Goal: Task Accomplishment & Management: Use online tool/utility

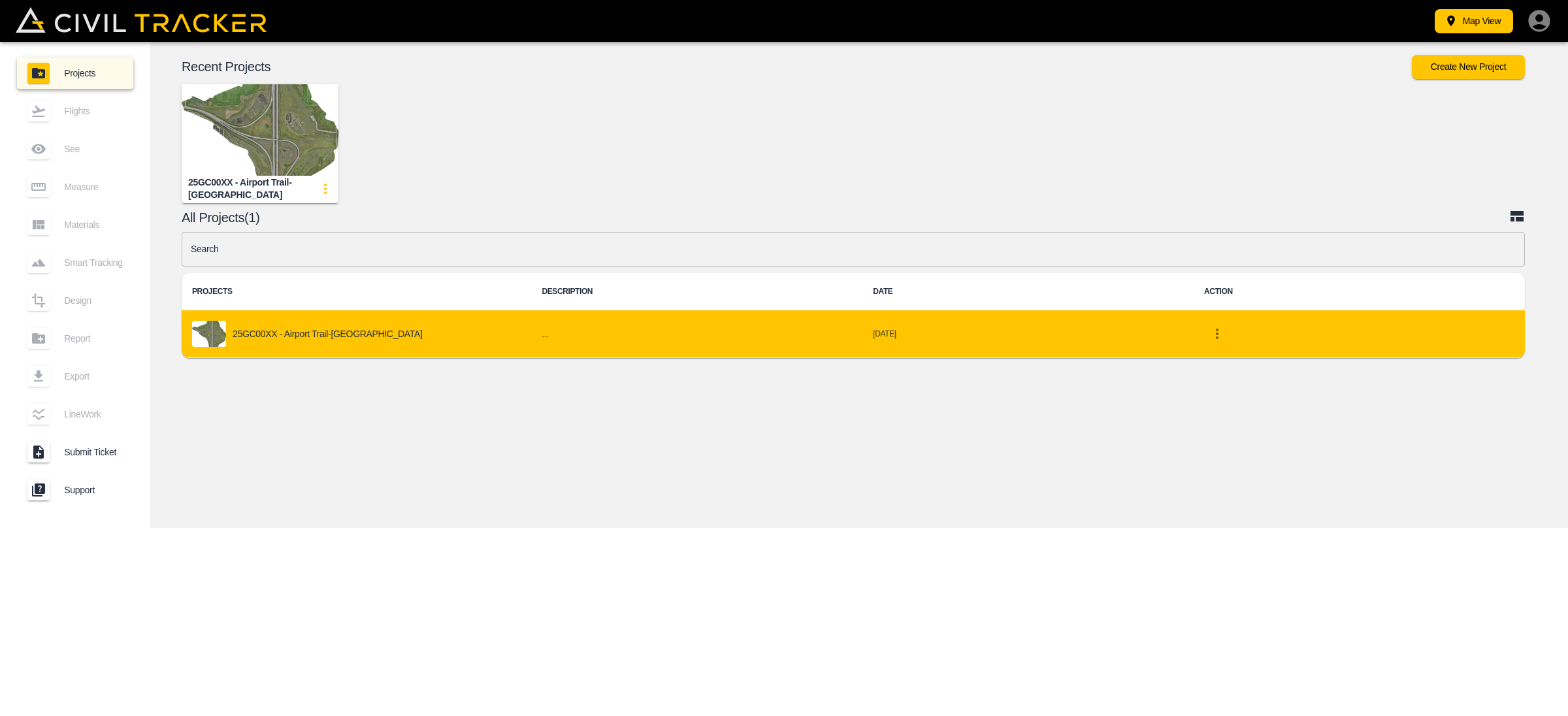
click at [253, 328] on p "25GC00XX - Airport Trail-[GEOGRAPHIC_DATA]" at bounding box center [328, 333] width 190 height 11
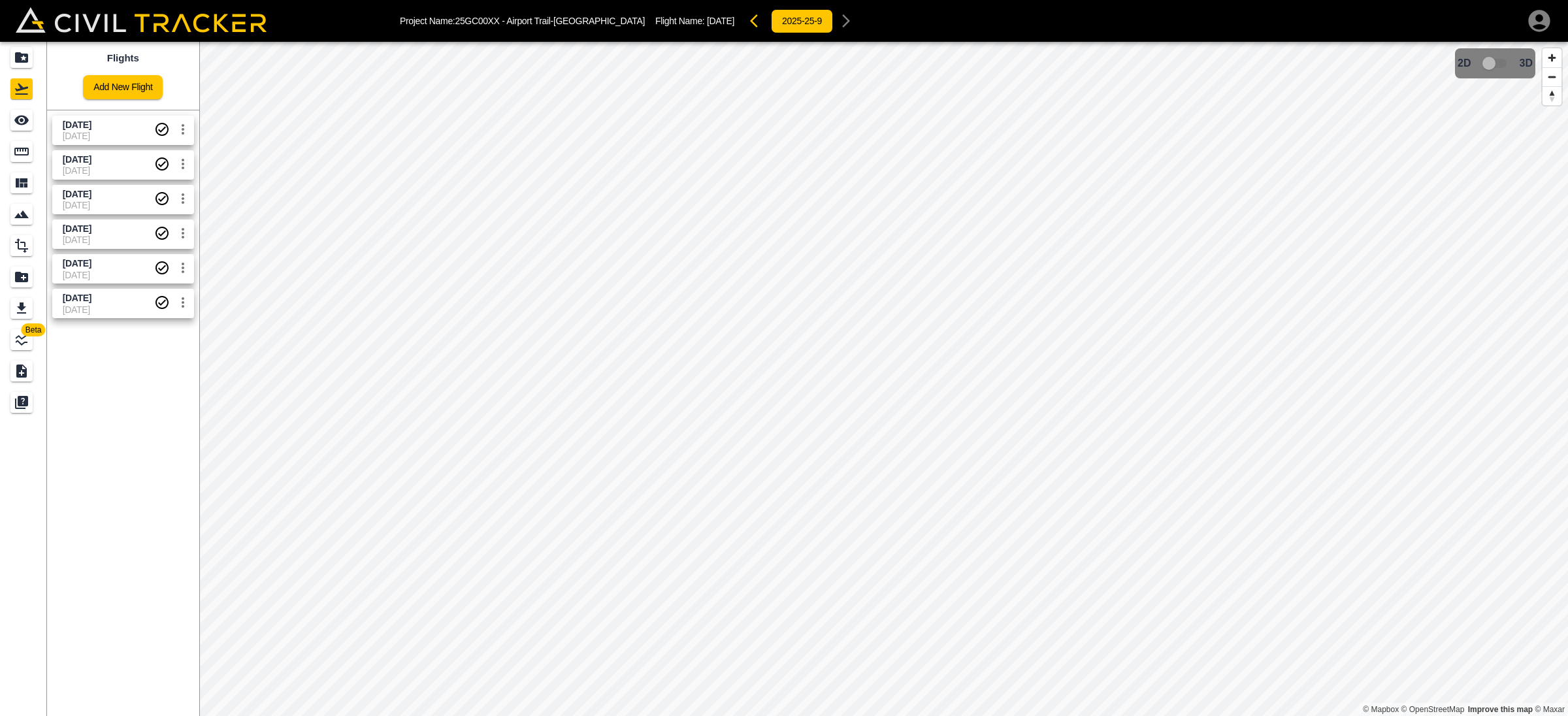
click at [115, 135] on span "[DATE]" at bounding box center [108, 136] width 91 height 11
click at [1498, 63] on span "3D model not uploaded yet" at bounding box center [1496, 63] width 38 height 25
click at [1498, 60] on span "3D model not uploaded yet" at bounding box center [1496, 63] width 38 height 25
click at [1502, 60] on span "3D model not uploaded yet" at bounding box center [1496, 63] width 38 height 25
drag, startPoint x: 1490, startPoint y: 63, endPoint x: 1506, endPoint y: 65, distance: 16.1
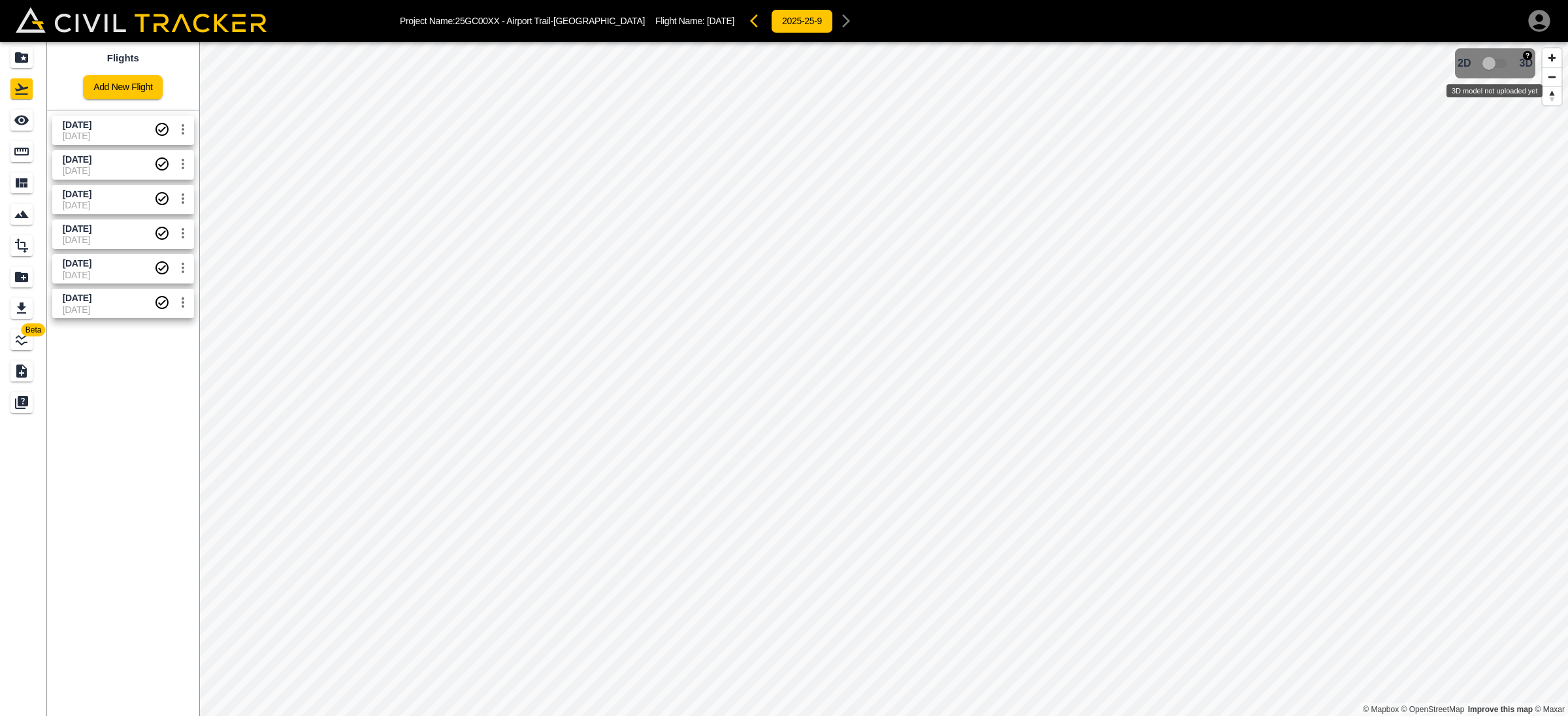
click at [1506, 65] on span "3D model not uploaded yet" at bounding box center [1496, 63] width 38 height 25
click at [117, 124] on span "[DATE]" at bounding box center [108, 125] width 91 height 13
click at [117, 167] on span "[DATE]" at bounding box center [108, 170] width 91 height 11
click at [11, 51] on div "Projects" at bounding box center [22, 58] width 23 height 21
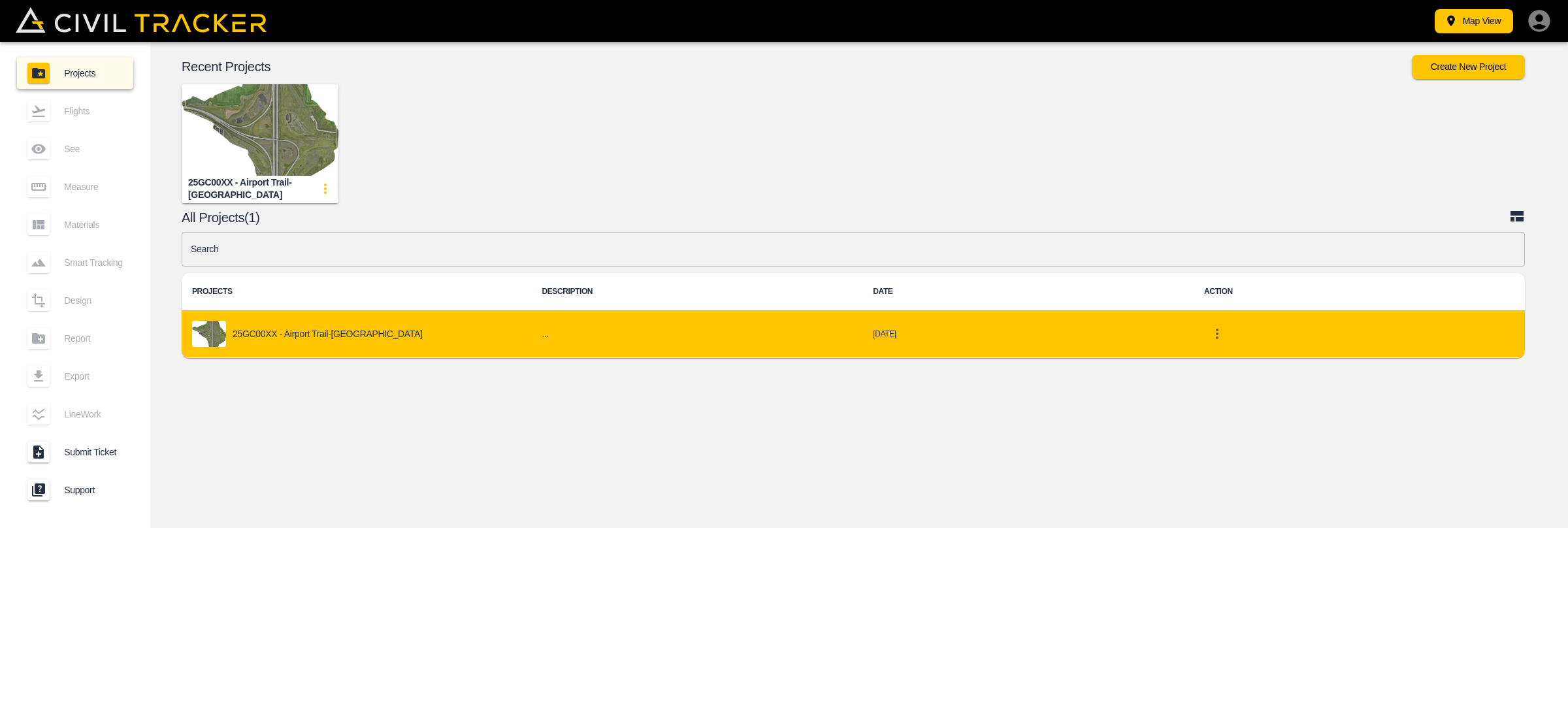
click at [279, 339] on p "25GC00XX - Airport Trail-[GEOGRAPHIC_DATA]" at bounding box center [328, 333] width 190 height 11
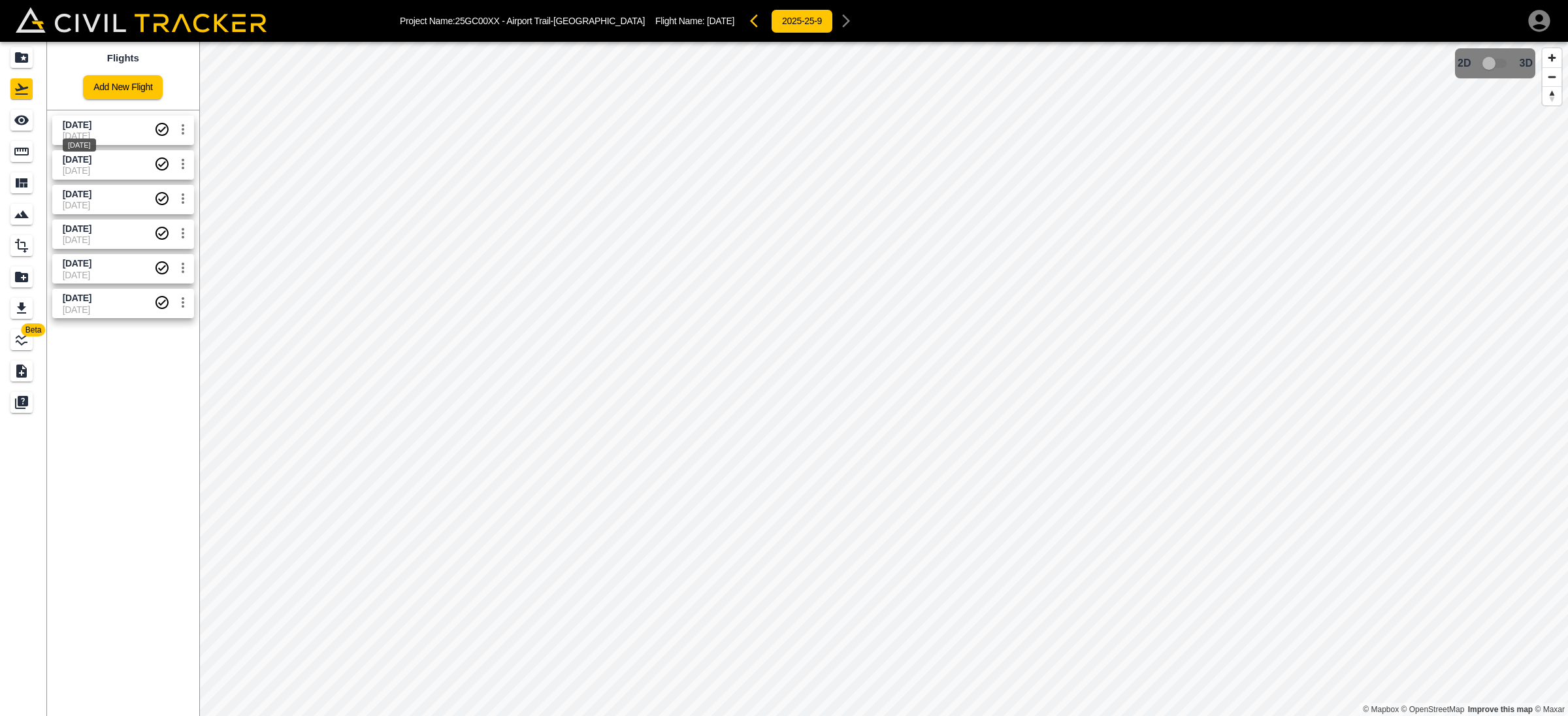
click at [91, 124] on span "[DATE]" at bounding box center [77, 124] width 29 height 11
click at [114, 167] on span "[DATE]" at bounding box center [108, 170] width 91 height 11
click at [113, 202] on span "[DATE]" at bounding box center [108, 205] width 91 height 11
click at [183, 198] on icon "settings" at bounding box center [183, 198] width 3 height 11
click at [182, 198] on div at bounding box center [784, 358] width 1568 height 716
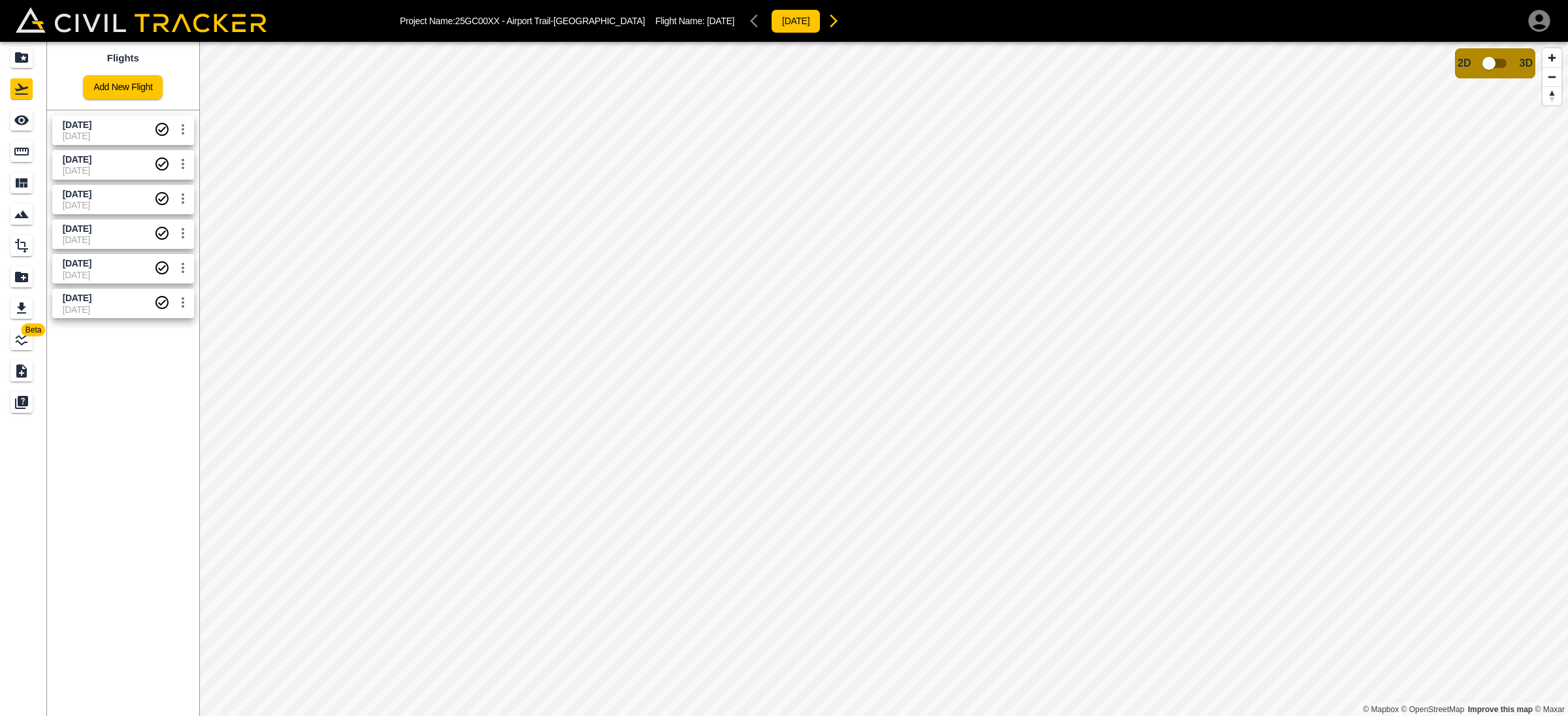
click at [60, 235] on link "[DATE] [DATE]" at bounding box center [123, 234] width 142 height 30
click at [112, 272] on span "[DATE]" at bounding box center [108, 275] width 91 height 11
click at [110, 308] on span "[DATE]" at bounding box center [108, 309] width 91 height 11
click at [186, 307] on icon "settings" at bounding box center [183, 302] width 15 height 15
click at [173, 335] on li "Edit" at bounding box center [151, 331] width 90 height 21
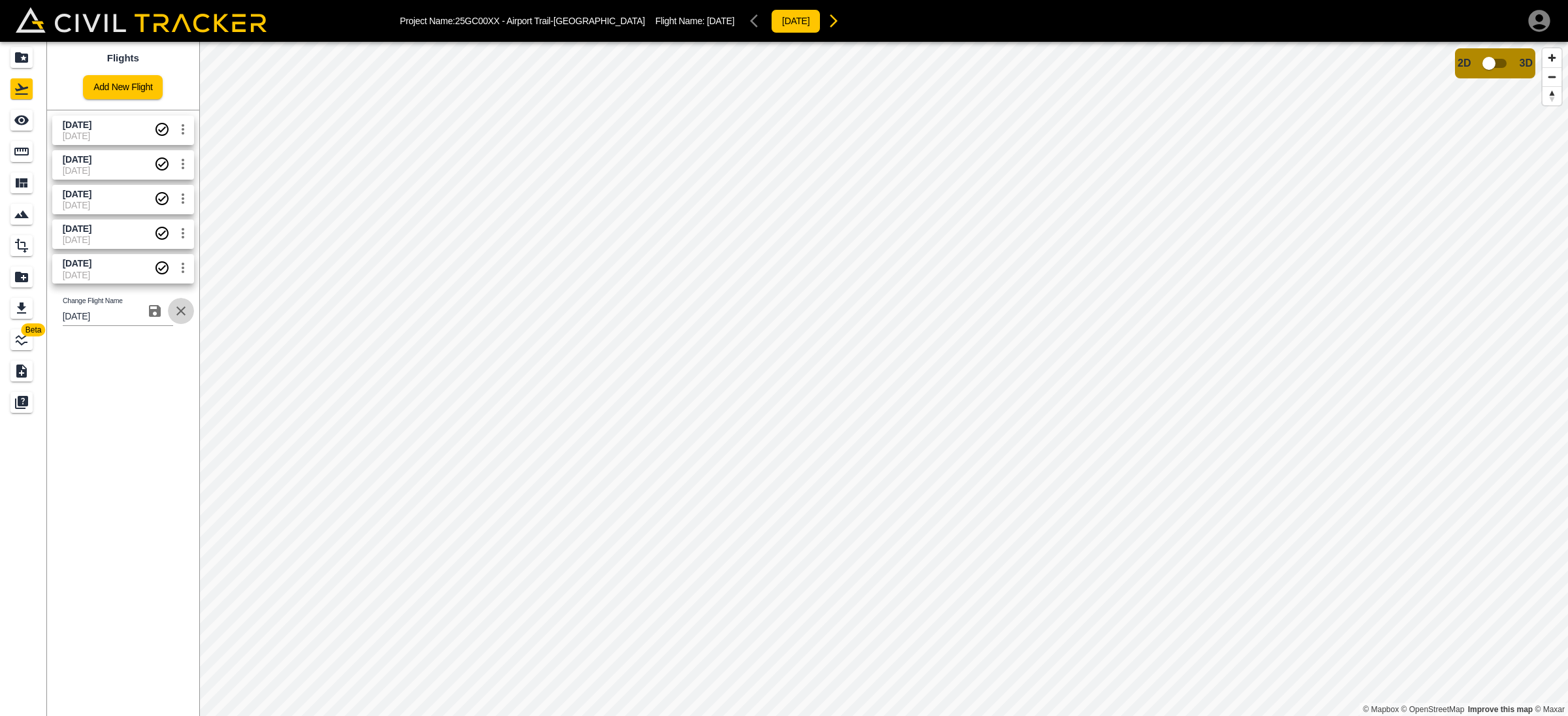
click at [179, 310] on icon "button" at bounding box center [181, 311] width 15 height 15
click at [181, 306] on icon "settings" at bounding box center [183, 302] width 15 height 15
click at [149, 334] on div at bounding box center [135, 331] width 37 height 26
click at [177, 308] on icon "button" at bounding box center [181, 311] width 9 height 9
click at [89, 296] on span "[DATE]" at bounding box center [77, 298] width 29 height 11
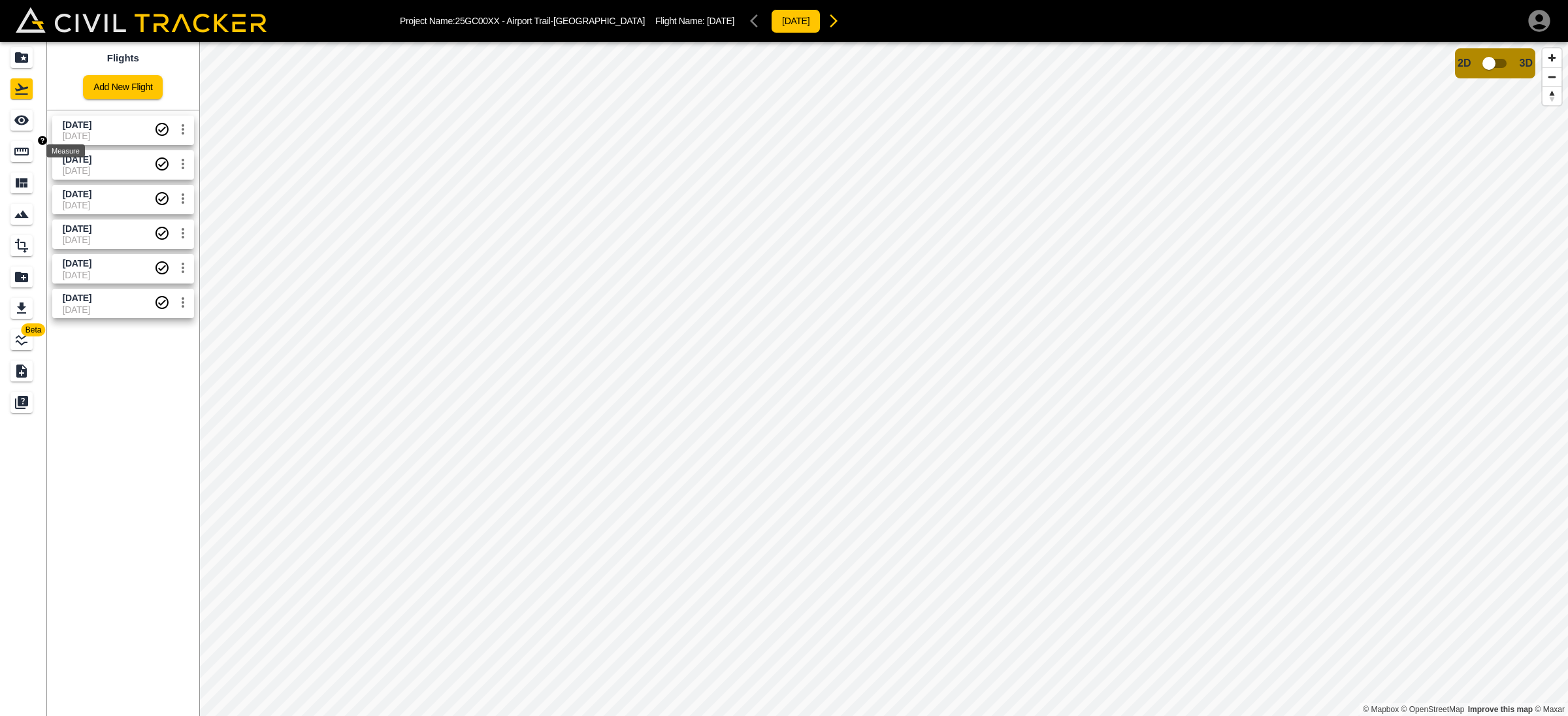
click at [20, 155] on icon "Measure" at bounding box center [21, 151] width 14 height 8
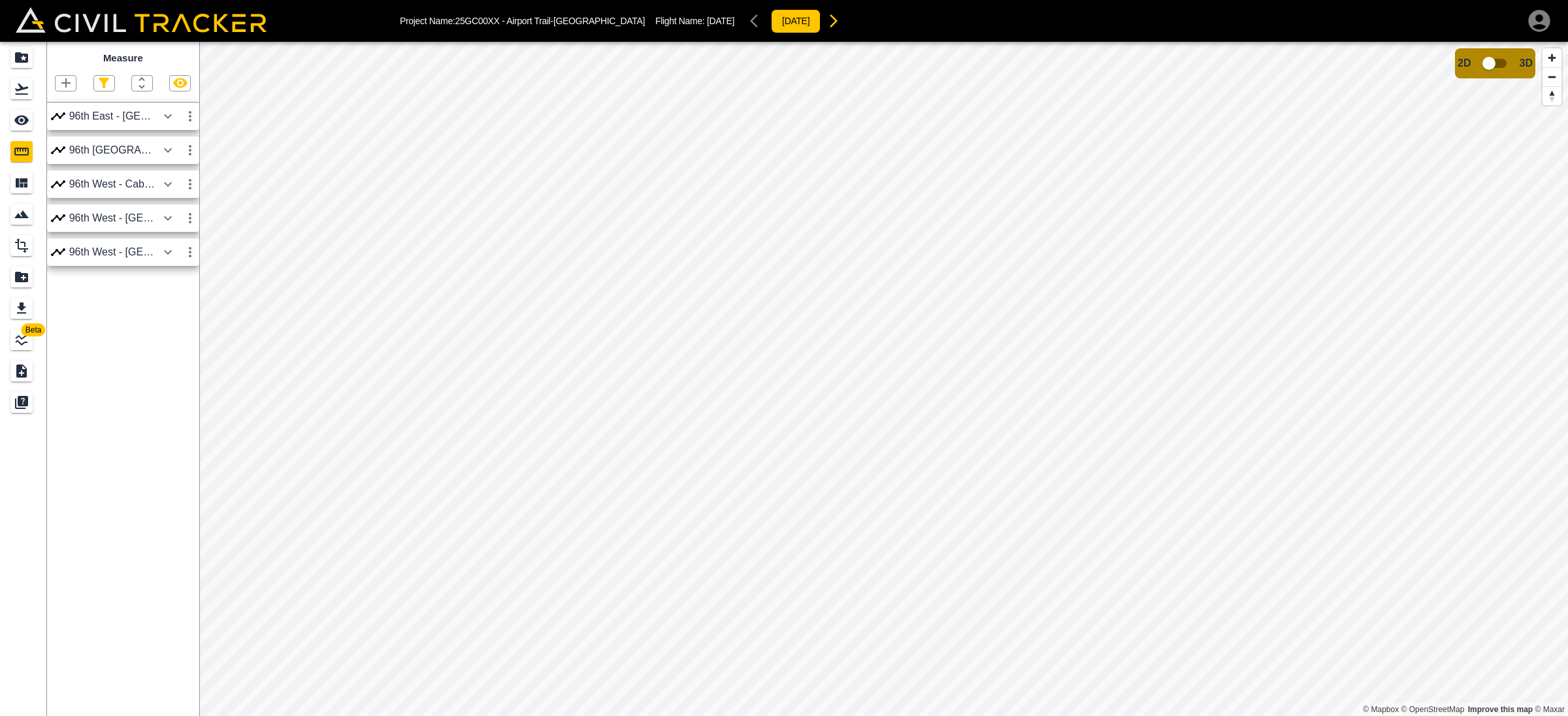
click at [161, 117] on icon "button" at bounding box center [168, 116] width 15 height 15
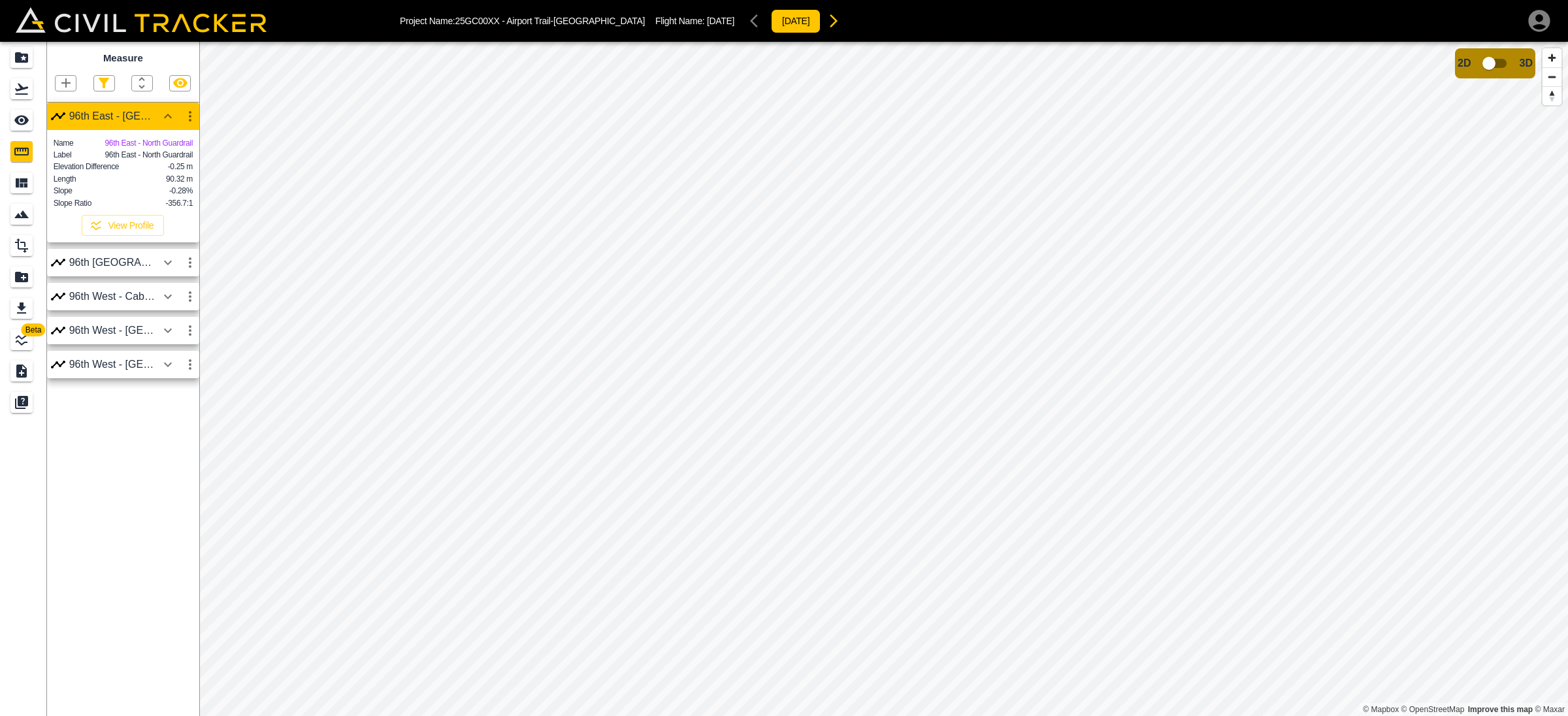
click at [161, 117] on icon "button" at bounding box center [168, 116] width 15 height 15
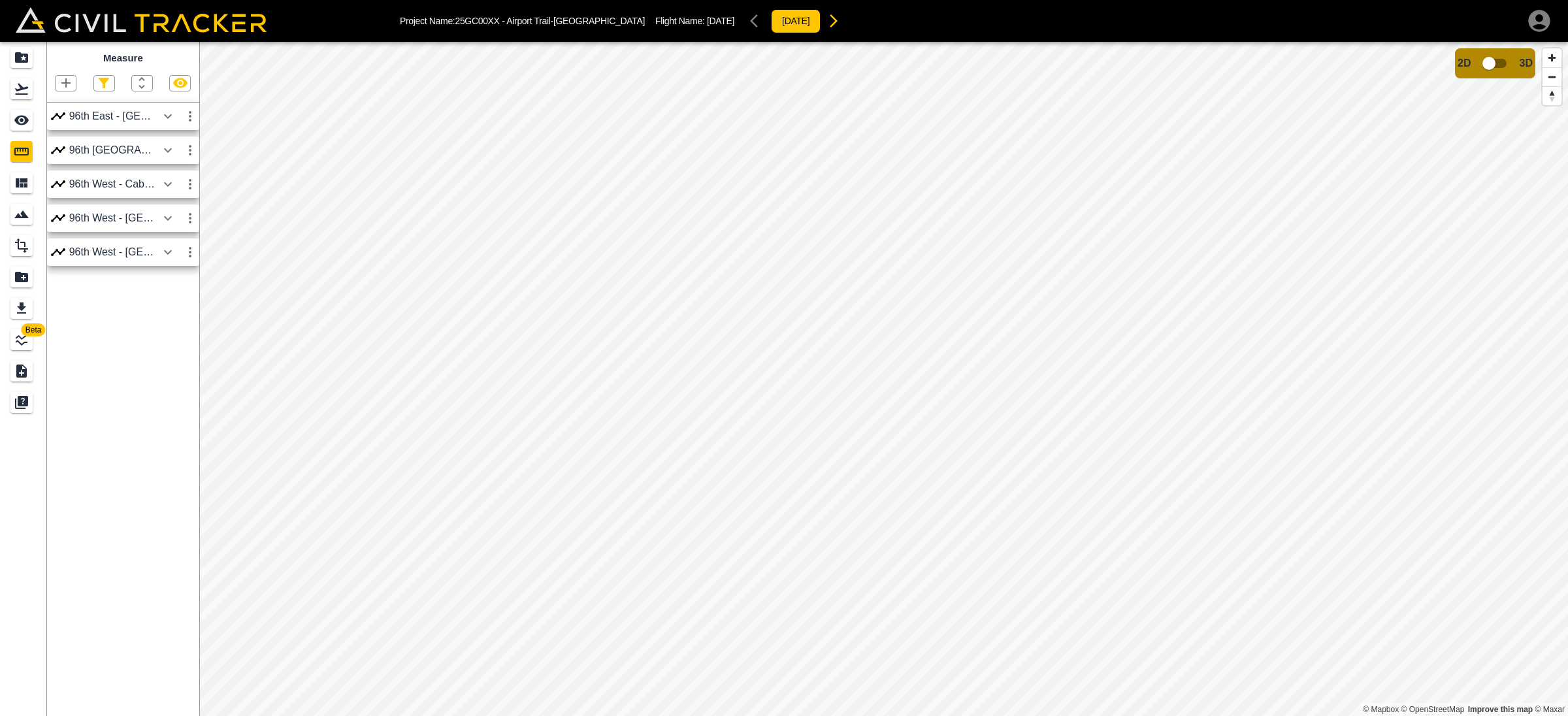
click at [108, 245] on div "96th West - [GEOGRAPHIC_DATA]" at bounding box center [123, 252] width 152 height 27
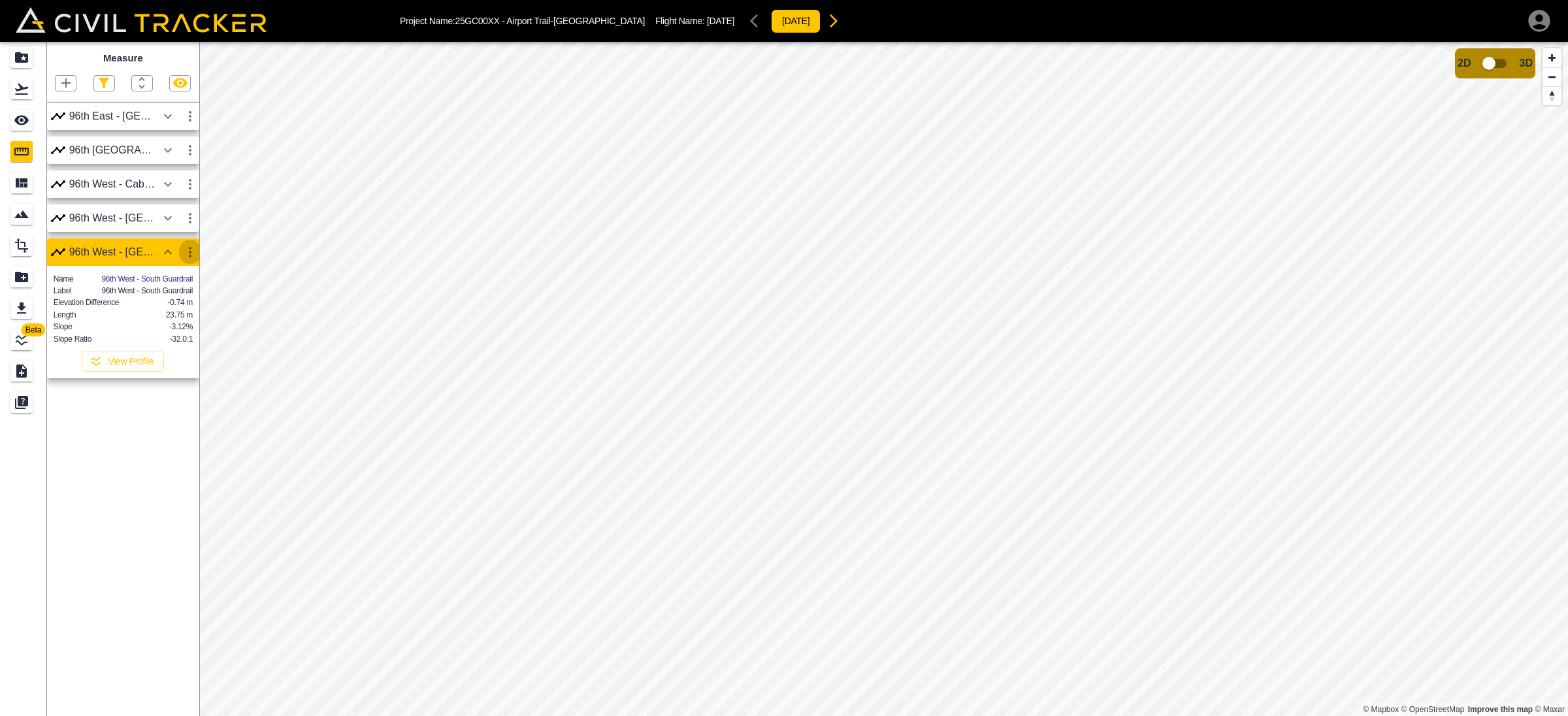
click at [189, 257] on icon "button" at bounding box center [190, 252] width 15 height 15
click at [170, 322] on h6 "Delete" at bounding box center [177, 324] width 26 height 8
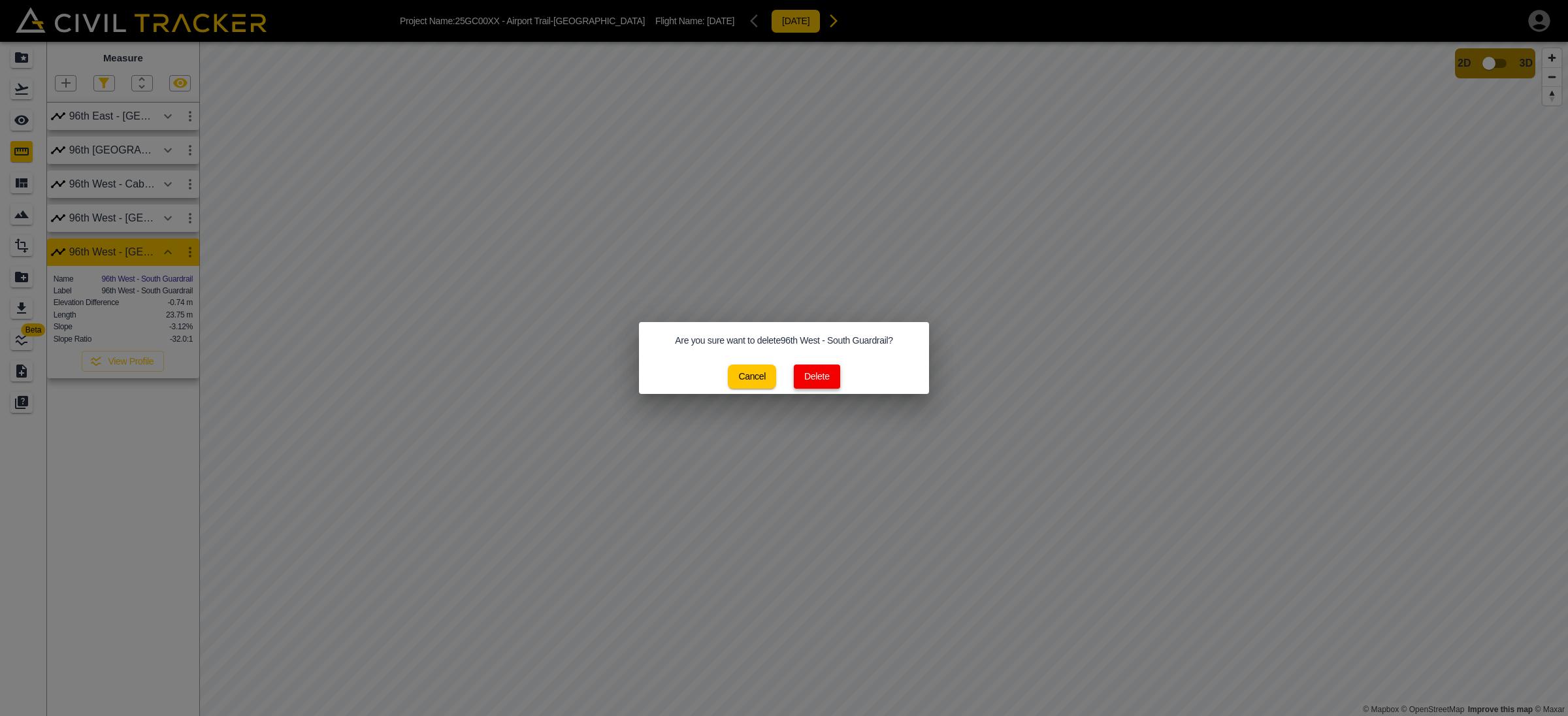
click at [812, 369] on button "Delete" at bounding box center [817, 376] width 46 height 24
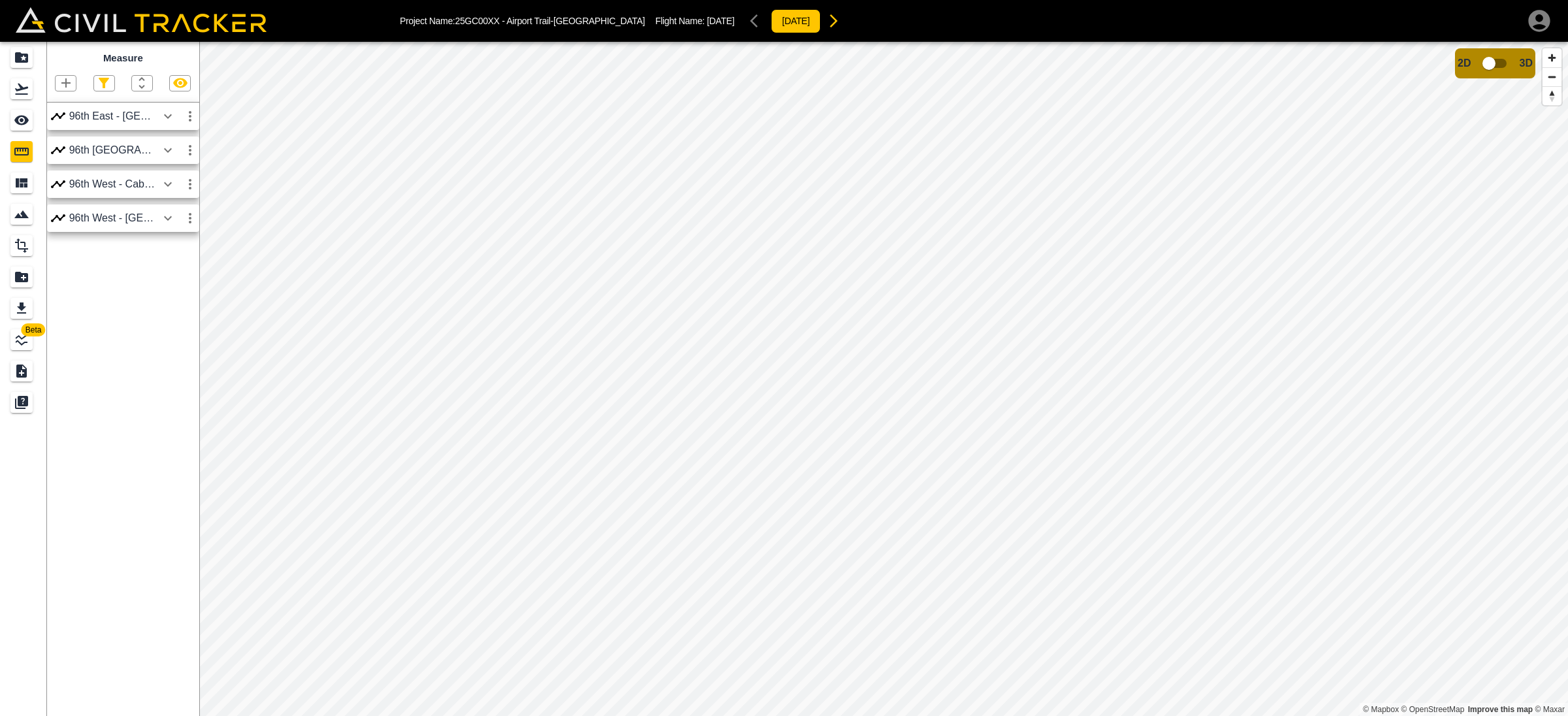
click at [117, 207] on div "96th West - [GEOGRAPHIC_DATA]" at bounding box center [123, 218] width 152 height 27
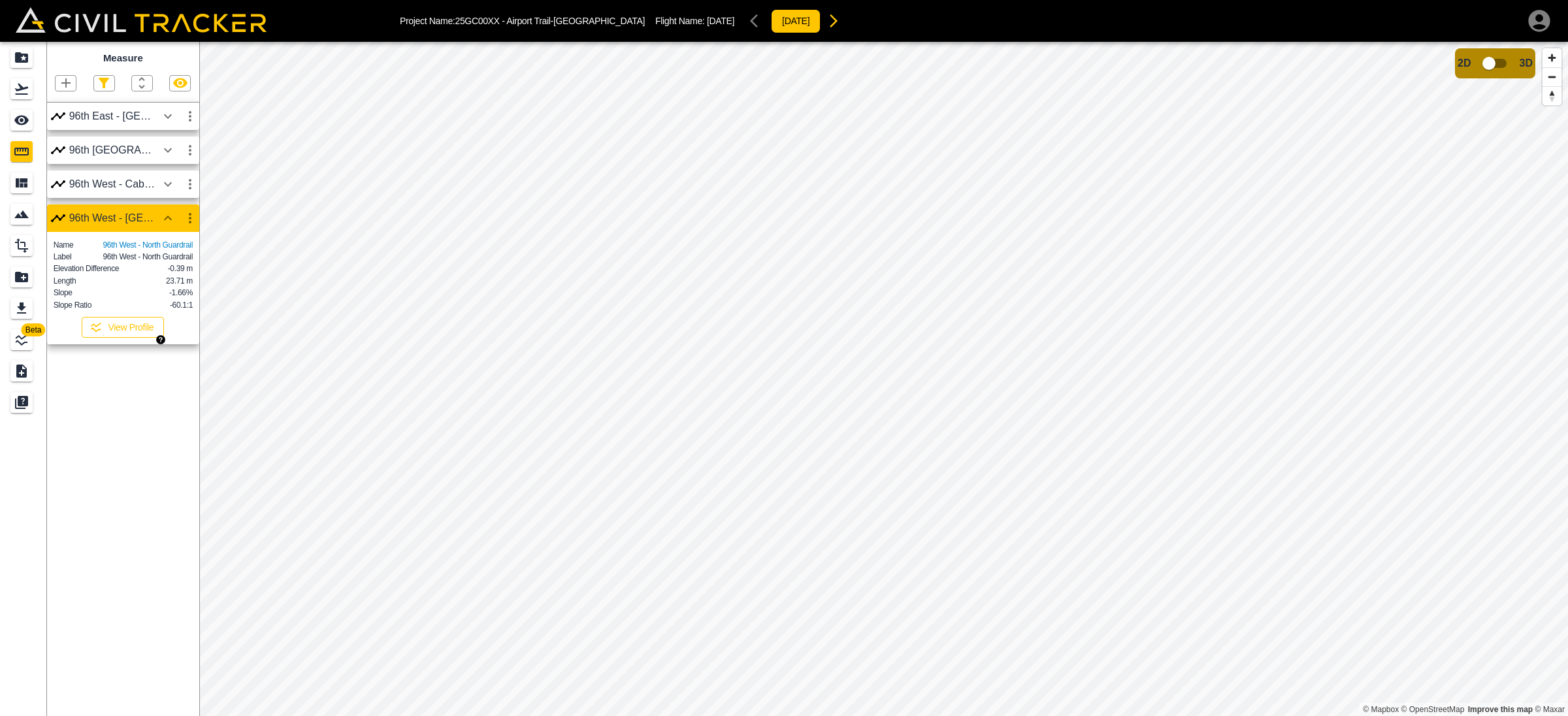
click at [130, 338] on button "View Profile" at bounding box center [122, 328] width 82 height 21
click at [193, 216] on icon "button" at bounding box center [190, 218] width 15 height 15
click at [170, 289] on h6 "Delete" at bounding box center [177, 290] width 26 height 8
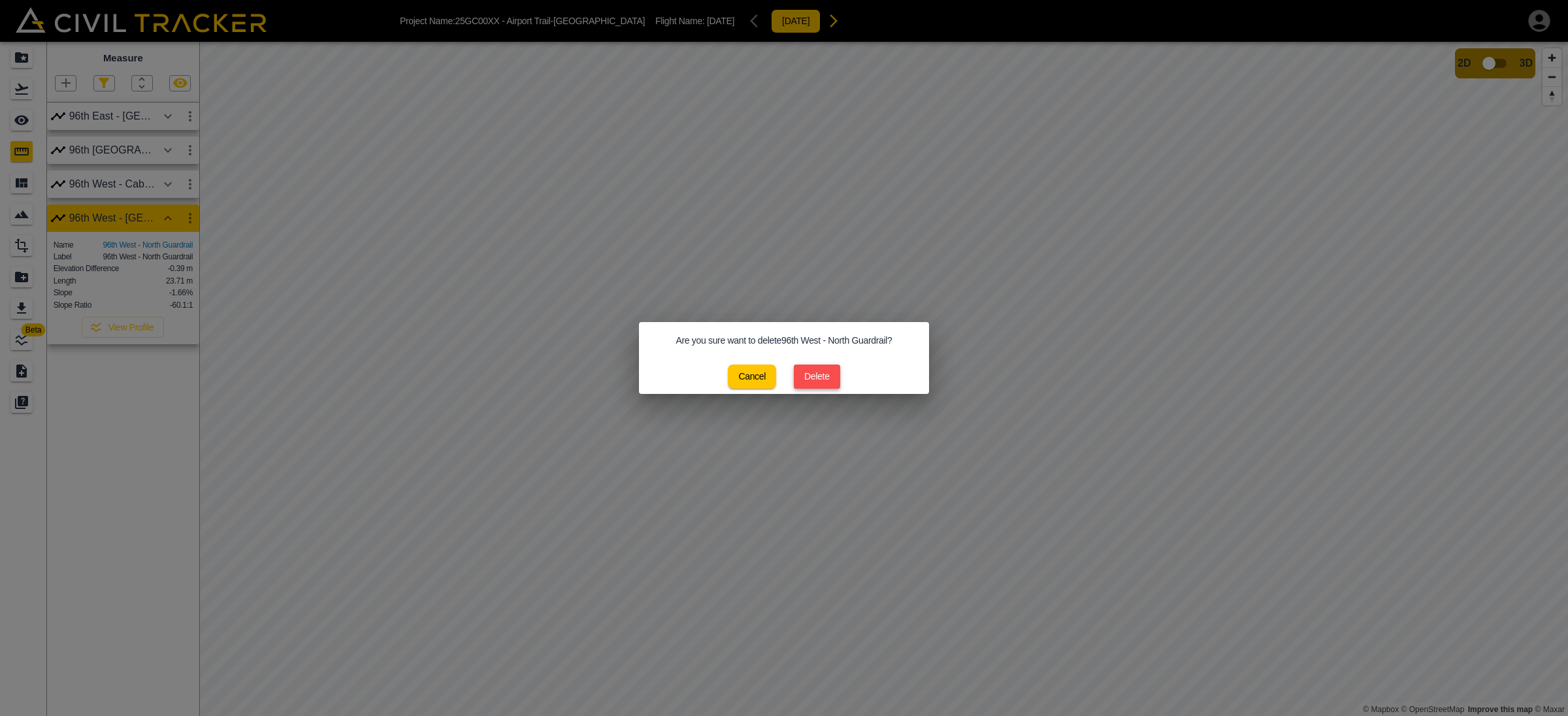
click at [805, 374] on button "Delete" at bounding box center [817, 376] width 46 height 24
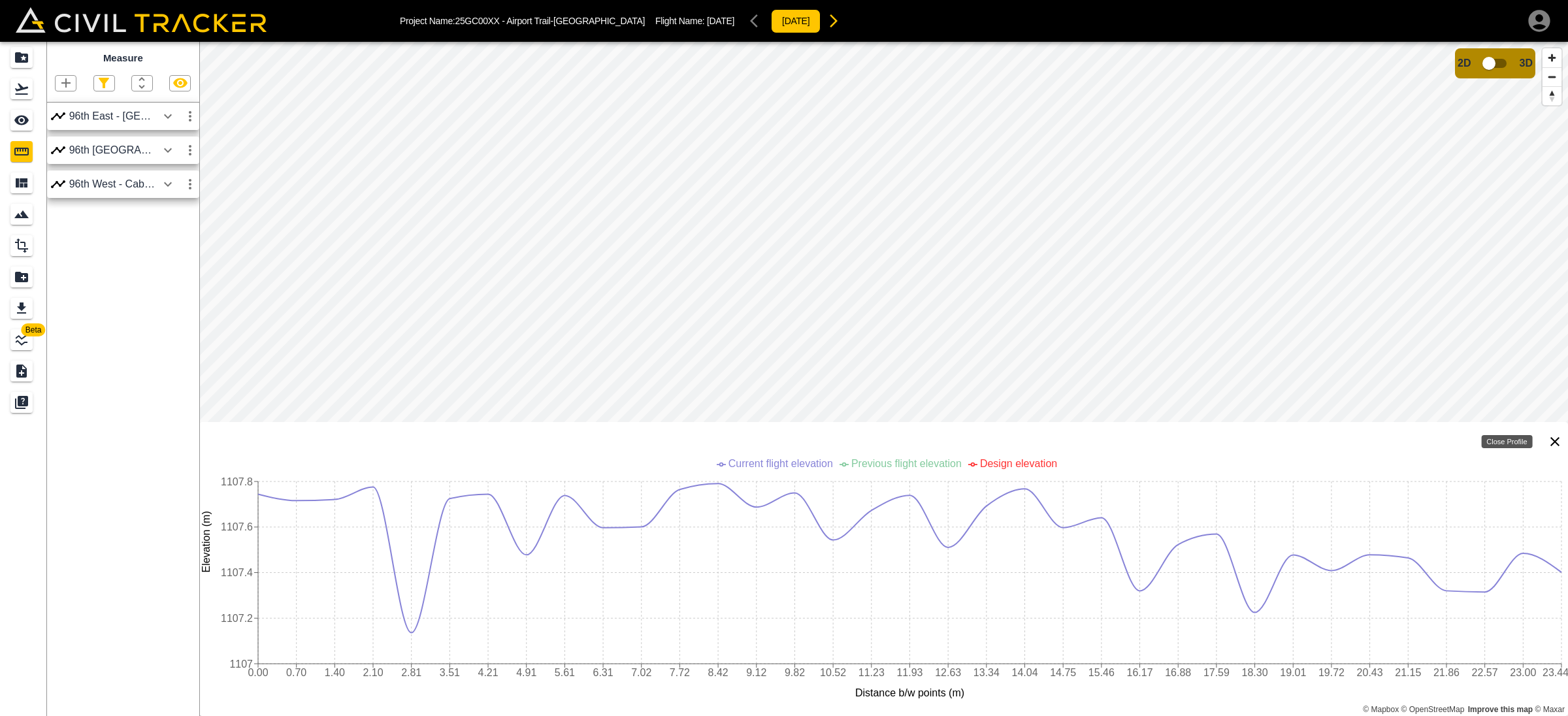
click at [1553, 432] on button "Close Profile" at bounding box center [1555, 441] width 26 height 26
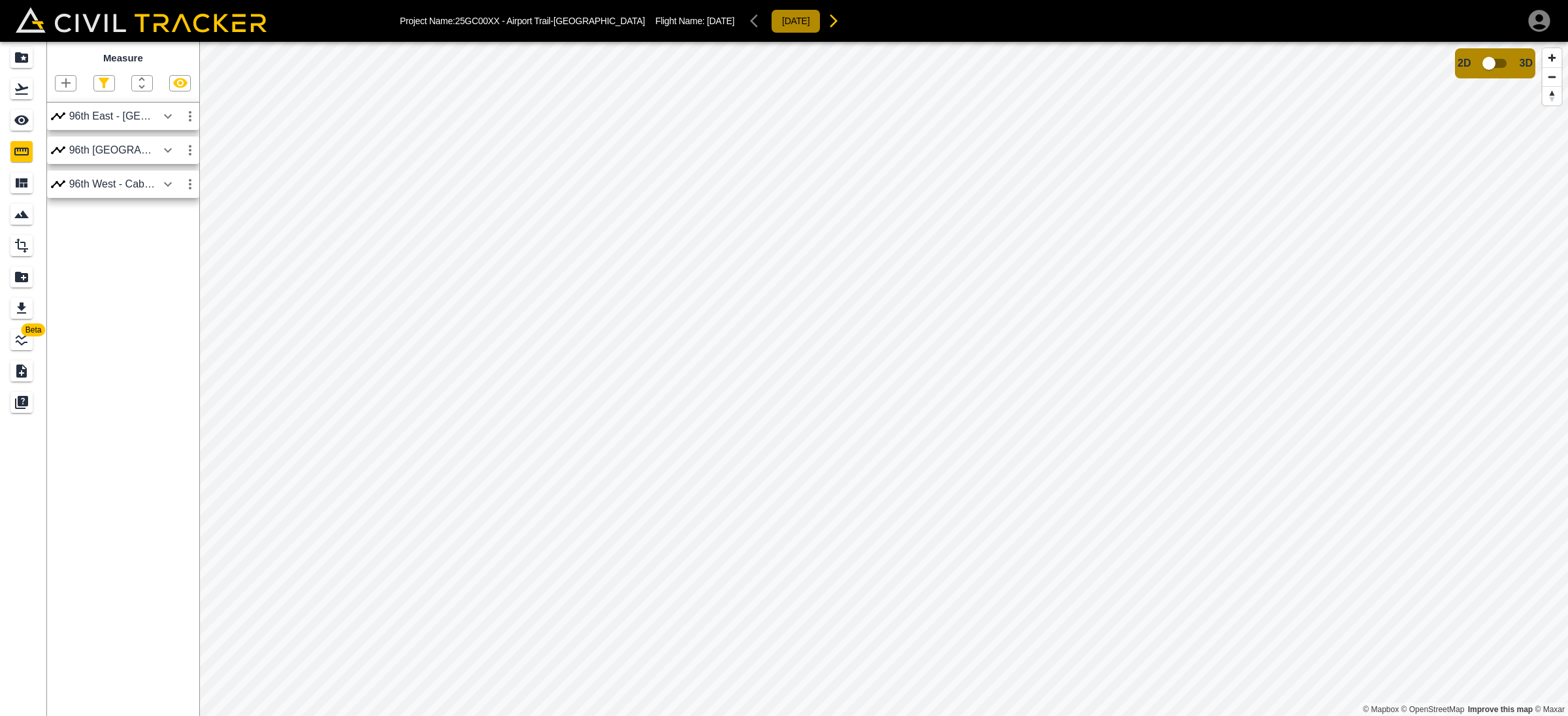
click at [771, 14] on button "[DATE]" at bounding box center [796, 21] width 50 height 24
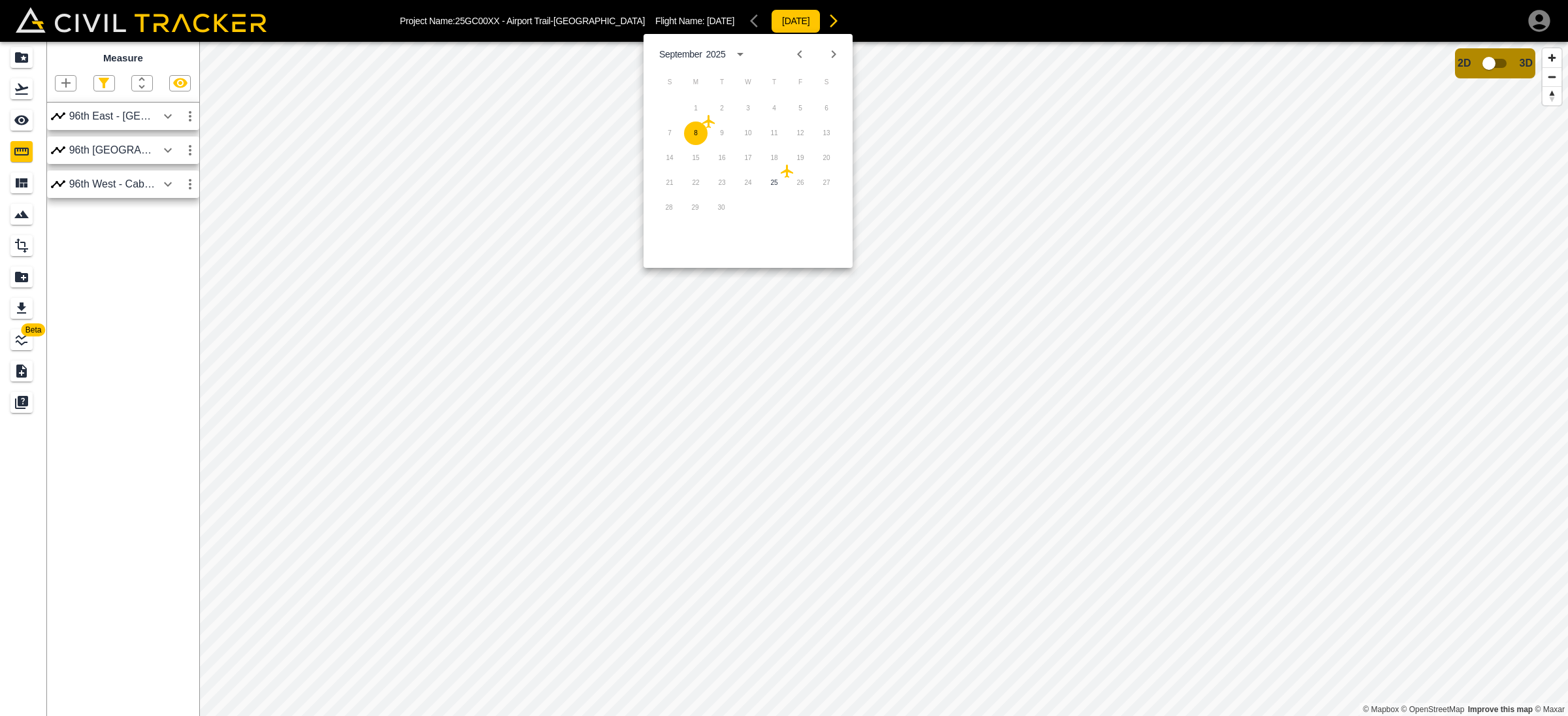
click at [830, 55] on icon "Next month" at bounding box center [834, 54] width 15 height 15
click at [802, 51] on icon "Previous month" at bounding box center [800, 54] width 15 height 15
click at [777, 182] on button "25" at bounding box center [774, 182] width 23 height 23
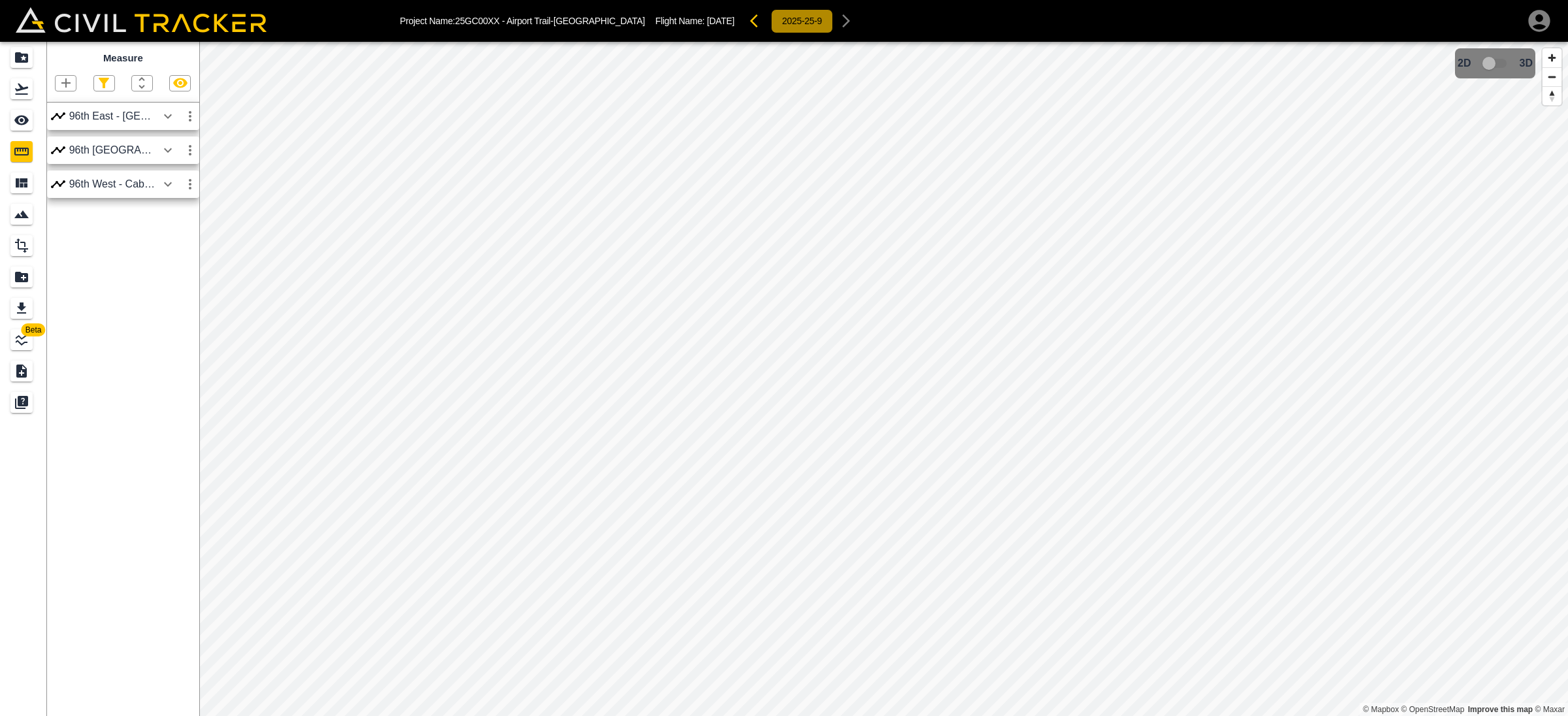
click at [771, 26] on button "2025-25-9" at bounding box center [802, 21] width 62 height 24
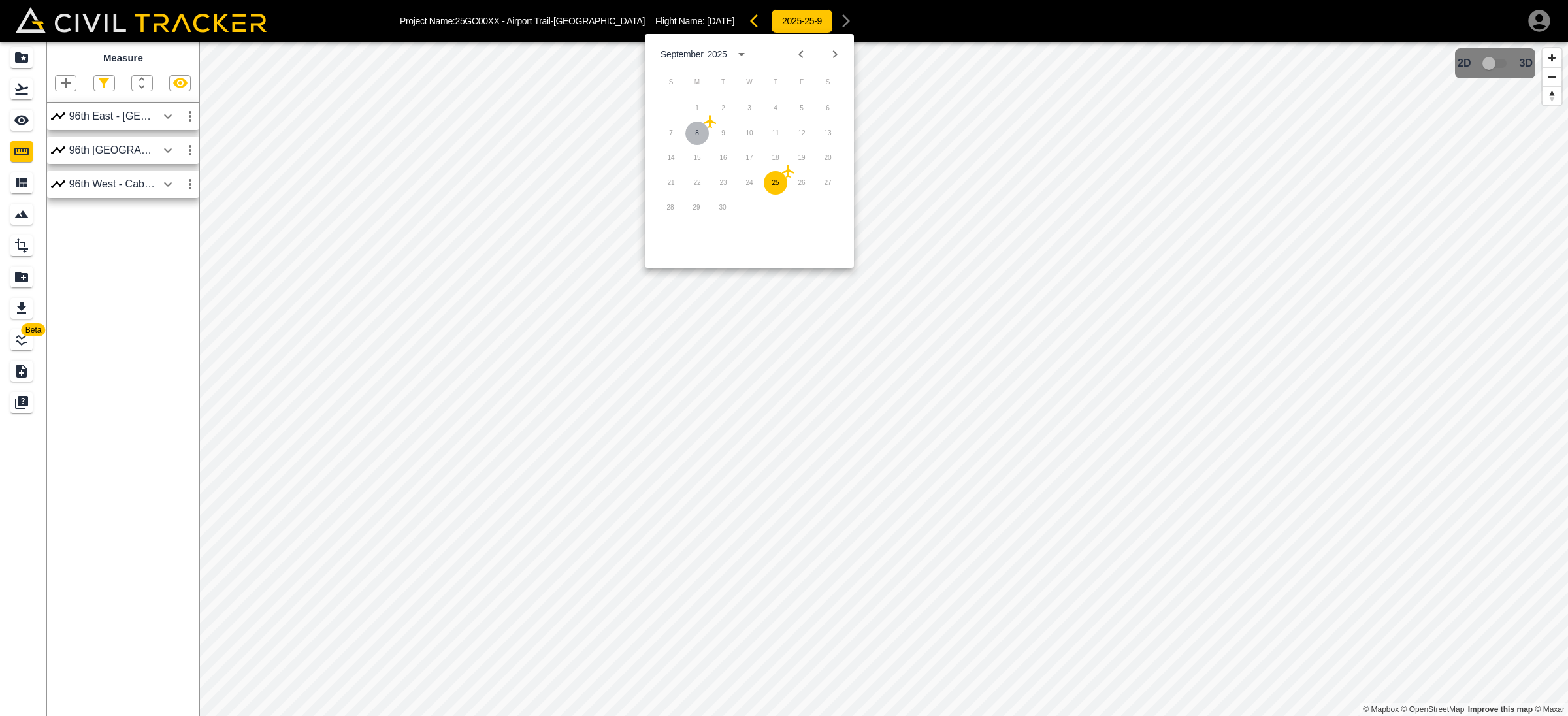
click at [694, 130] on button "8" at bounding box center [696, 133] width 23 height 23
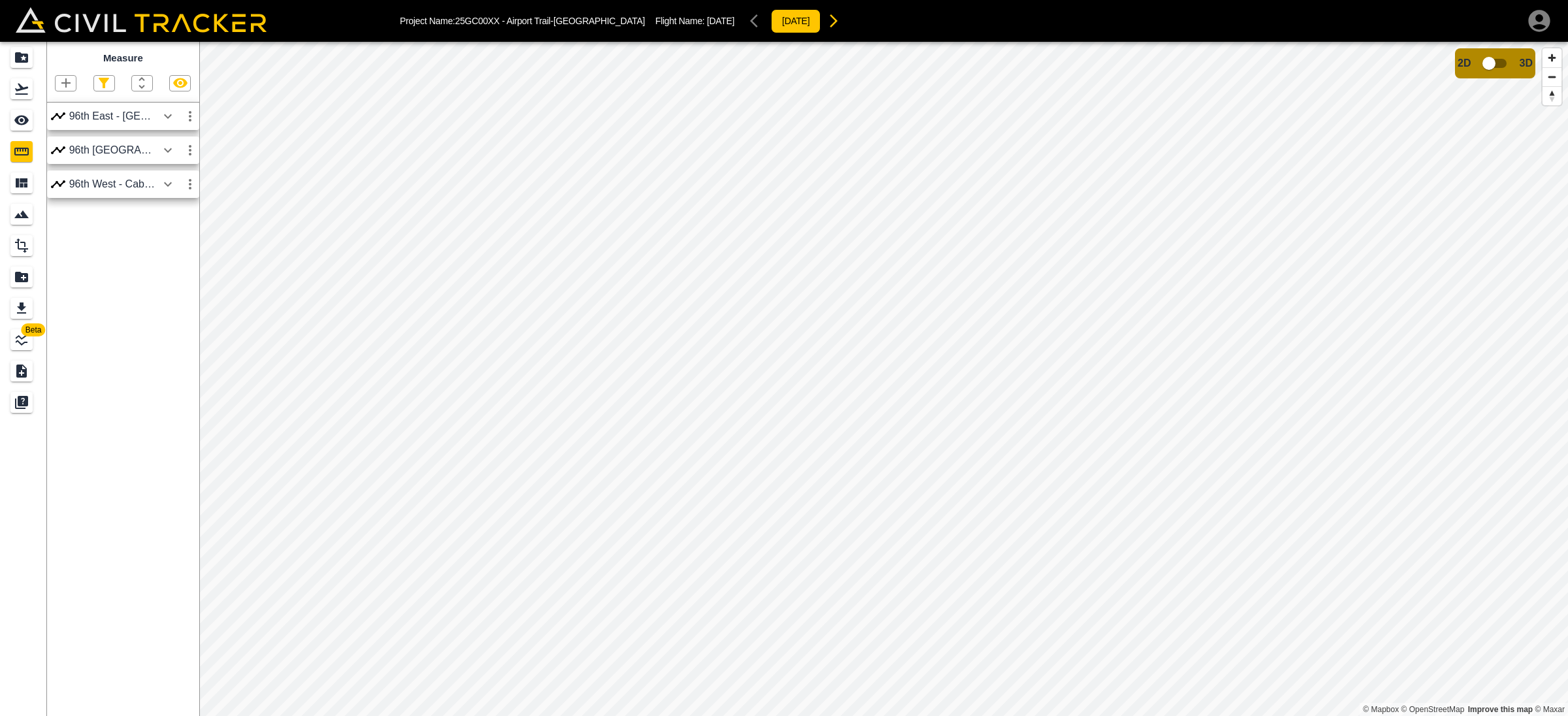
click at [749, 35] on div "Project Name: 25GC00XX - Airport Trail-[GEOGRAPHIC_DATA] Flight Name: [DATE] [D…" at bounding box center [784, 20] width 1568 height 41
click at [771, 25] on button "[DATE]" at bounding box center [796, 21] width 50 height 24
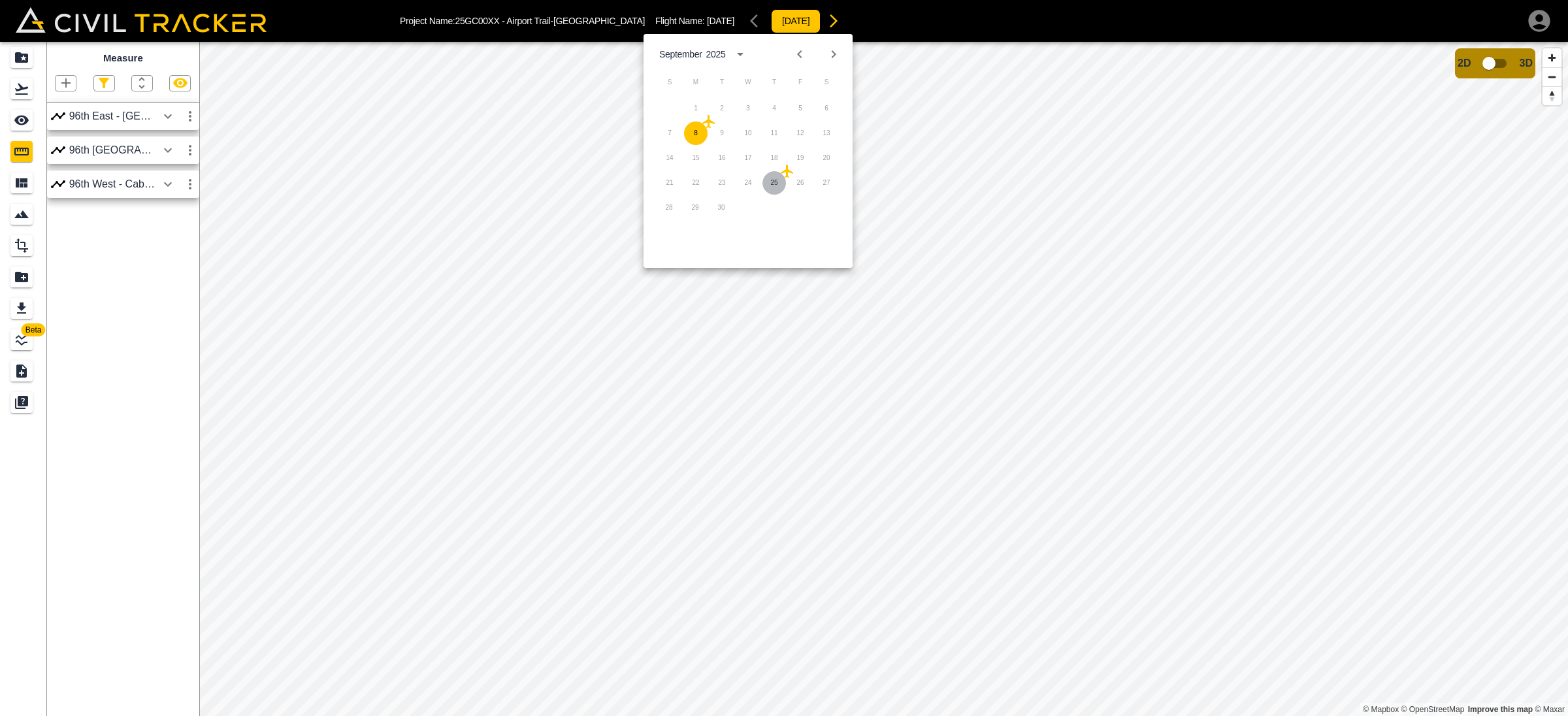
click at [775, 174] on button "25" at bounding box center [774, 182] width 23 height 23
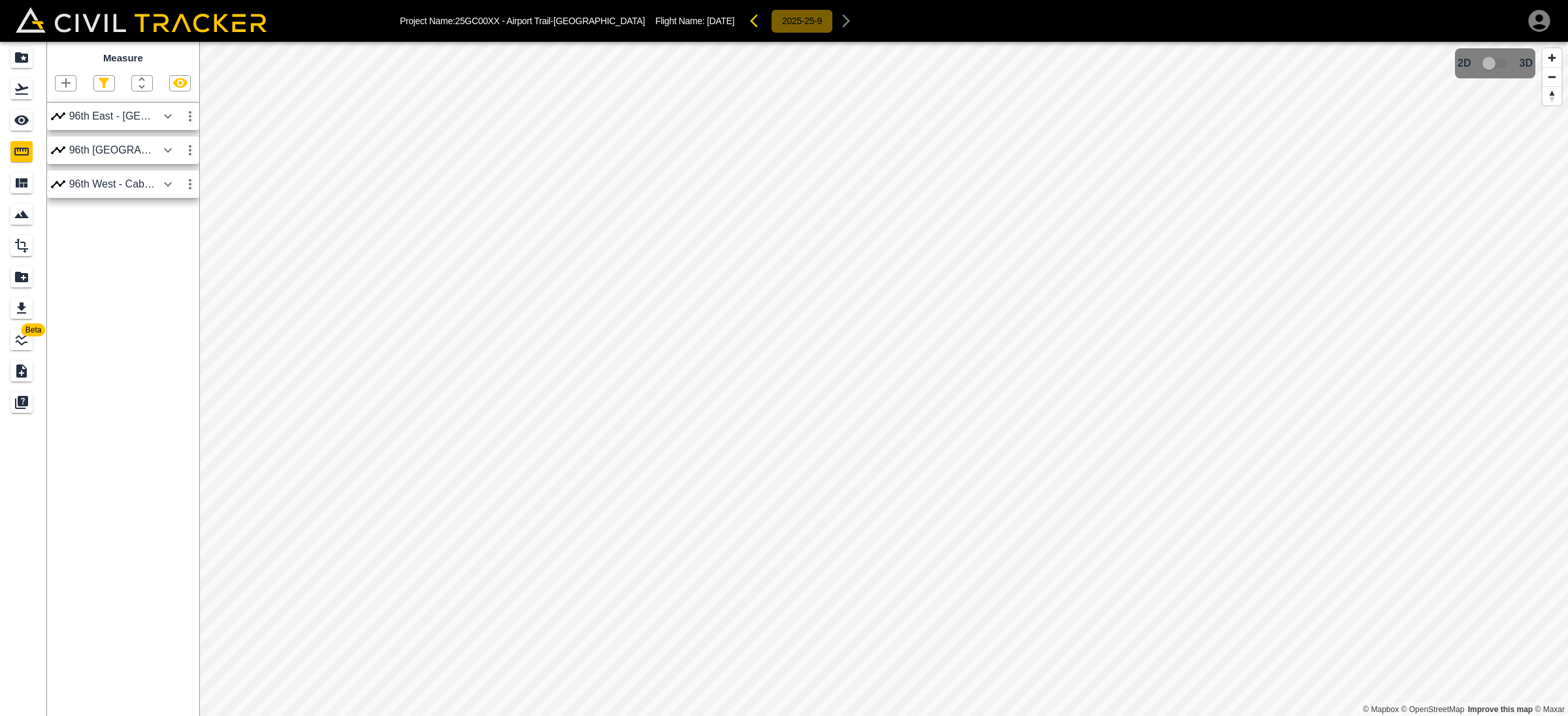
click at [771, 18] on button "2025-25-9" at bounding box center [802, 21] width 62 height 24
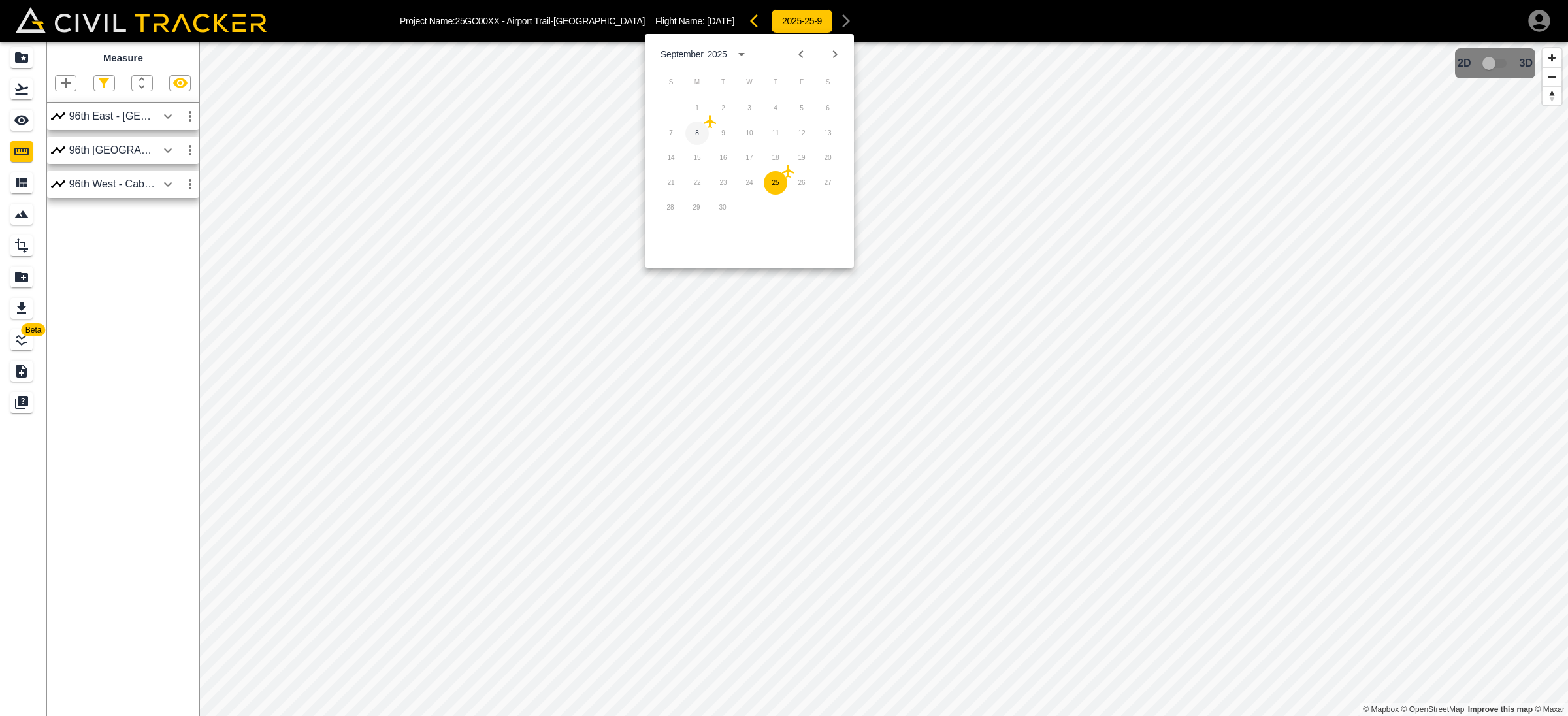
click at [696, 132] on button "8" at bounding box center [696, 133] width 23 height 23
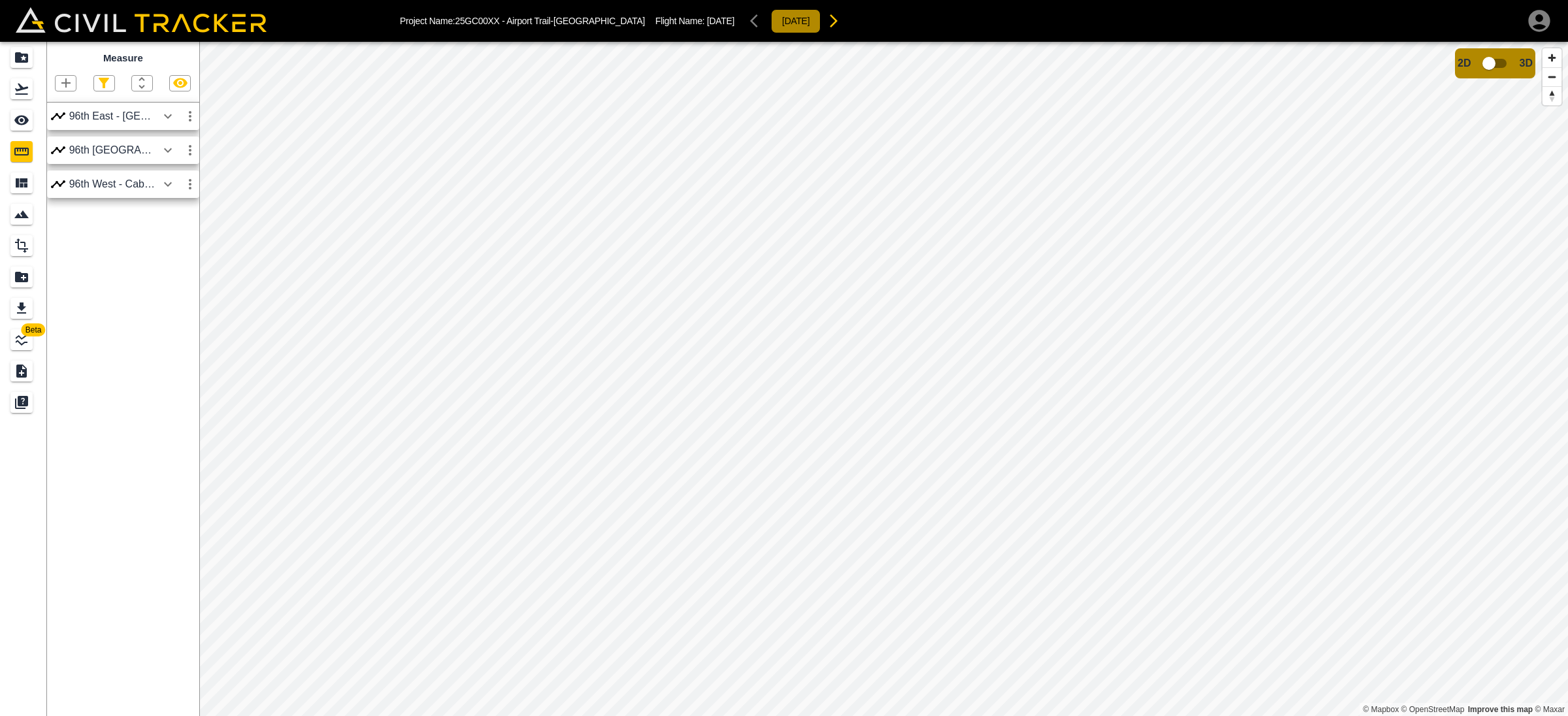
click at [771, 22] on button "[DATE]" at bounding box center [796, 21] width 50 height 24
click at [771, 20] on button "[DATE]" at bounding box center [796, 21] width 50 height 24
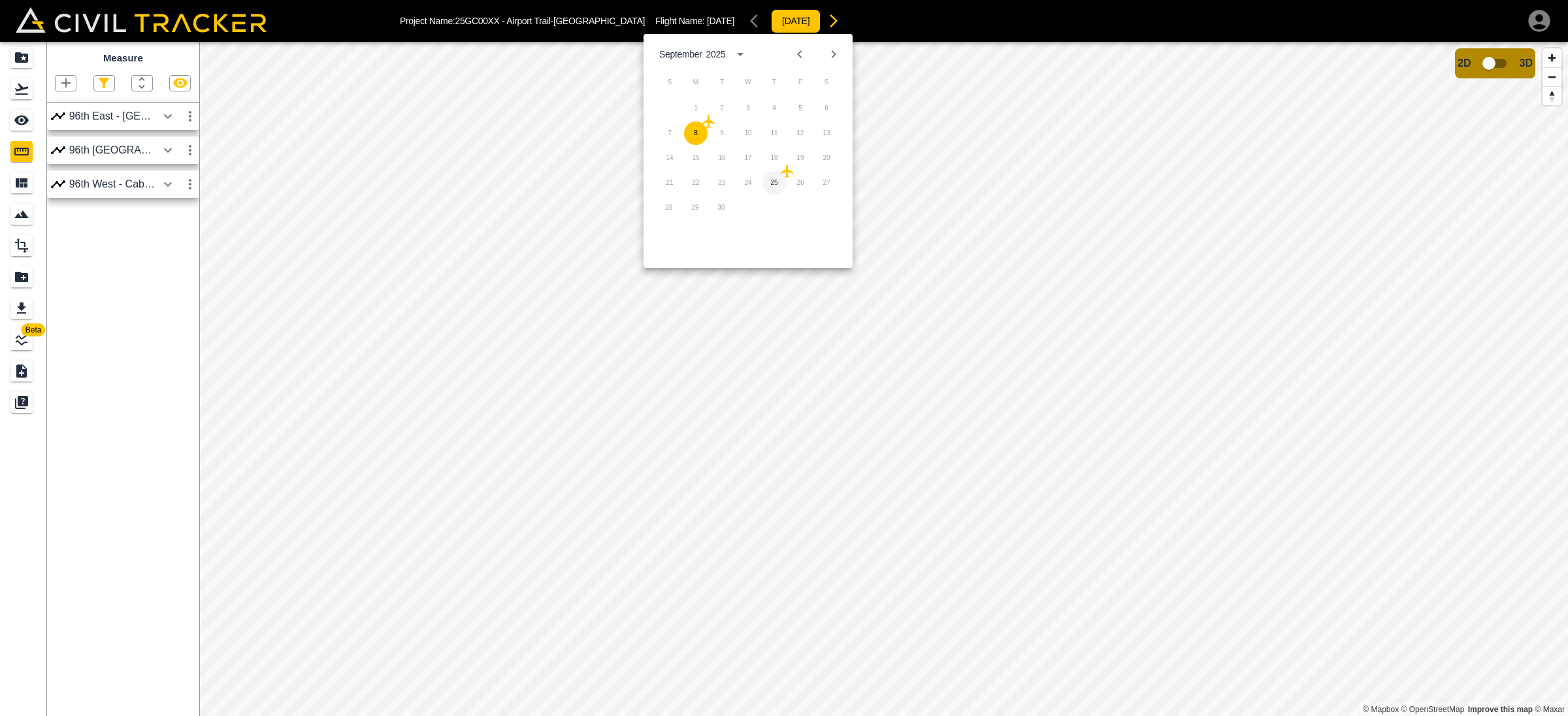
click at [779, 180] on button "25" at bounding box center [774, 182] width 23 height 23
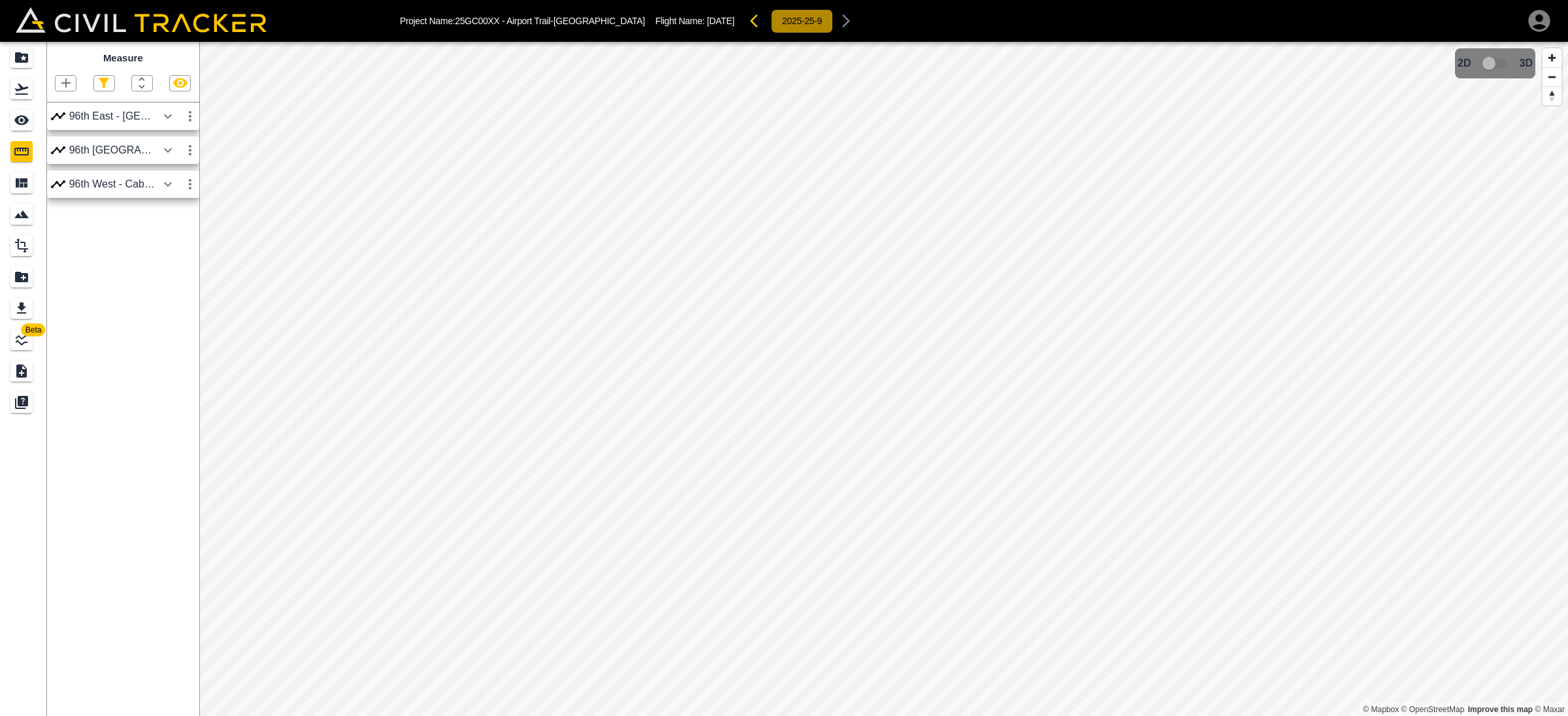
click at [771, 14] on button "2025-25-9" at bounding box center [802, 21] width 62 height 24
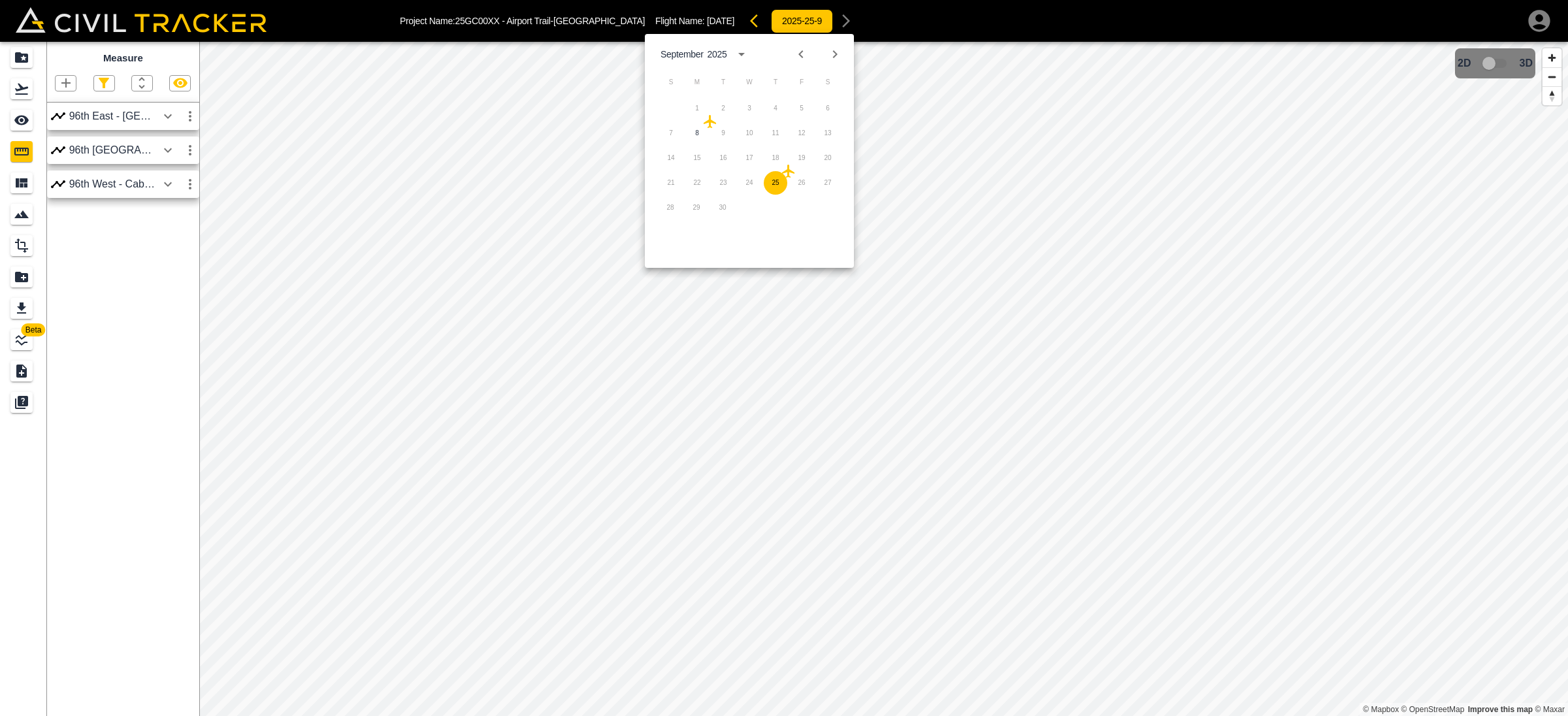
click at [706, 122] on icon at bounding box center [710, 121] width 13 height 13
click at [706, 125] on icon at bounding box center [710, 122] width 15 height 15
click at [694, 134] on button "8" at bounding box center [696, 133] width 23 height 23
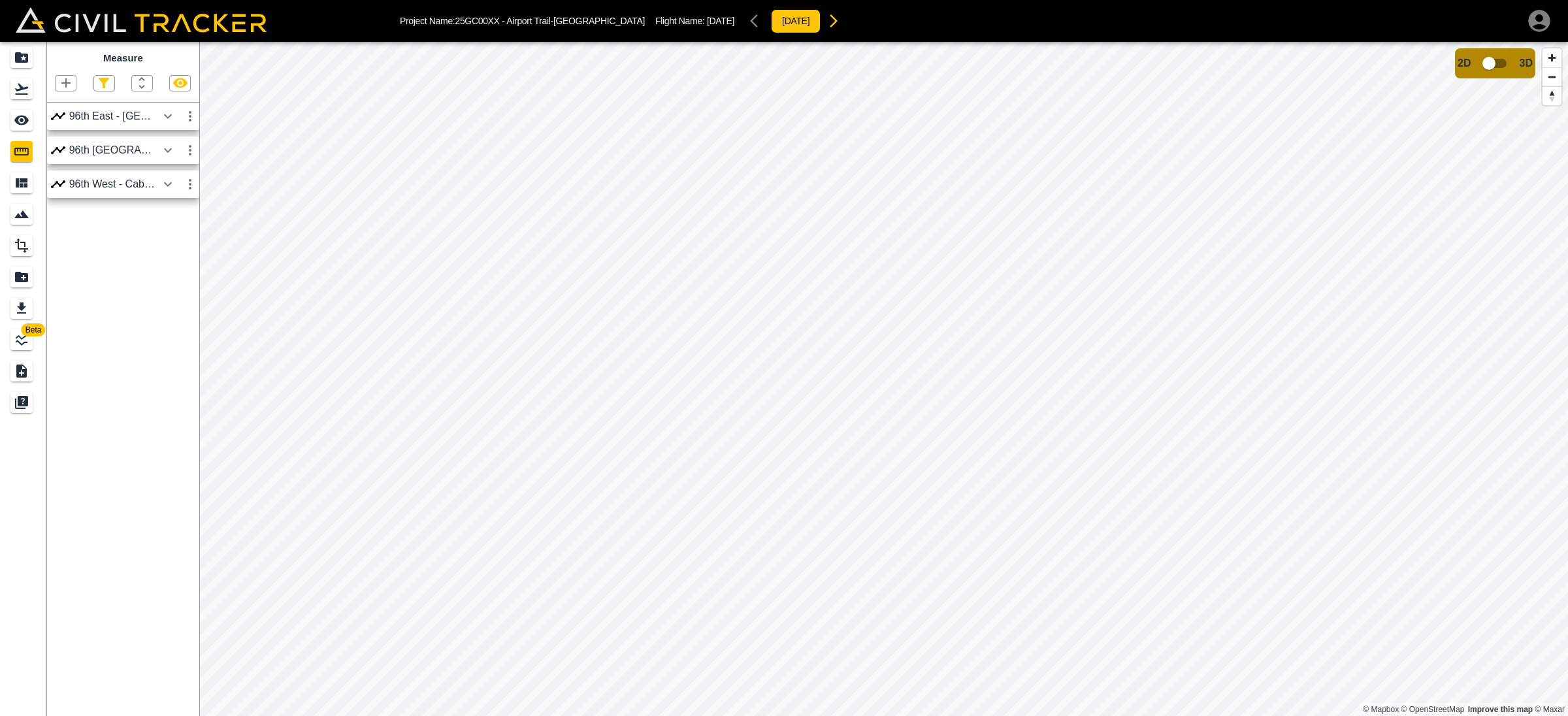
click at [169, 186] on icon "button" at bounding box center [167, 184] width 8 height 5
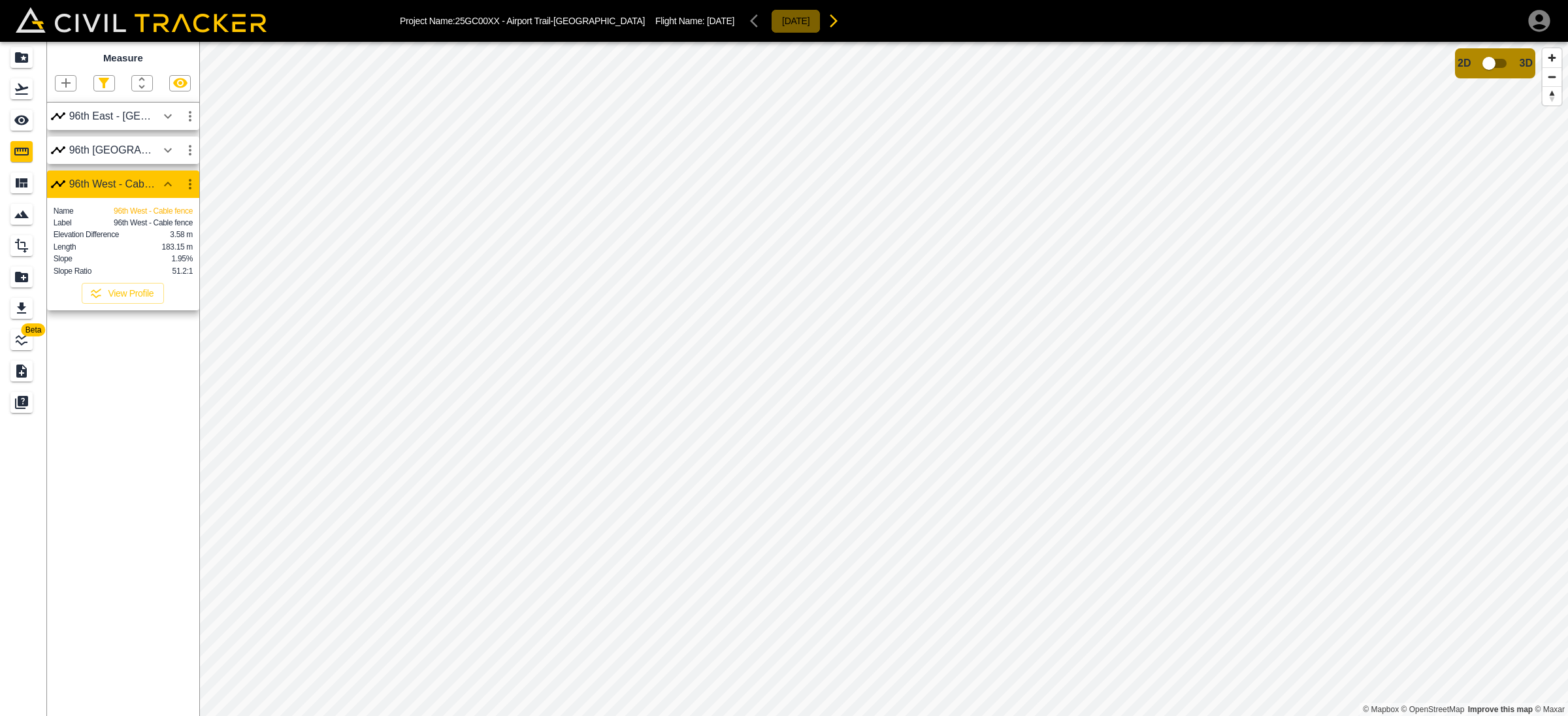
click at [771, 32] on button "[DATE]" at bounding box center [796, 21] width 50 height 24
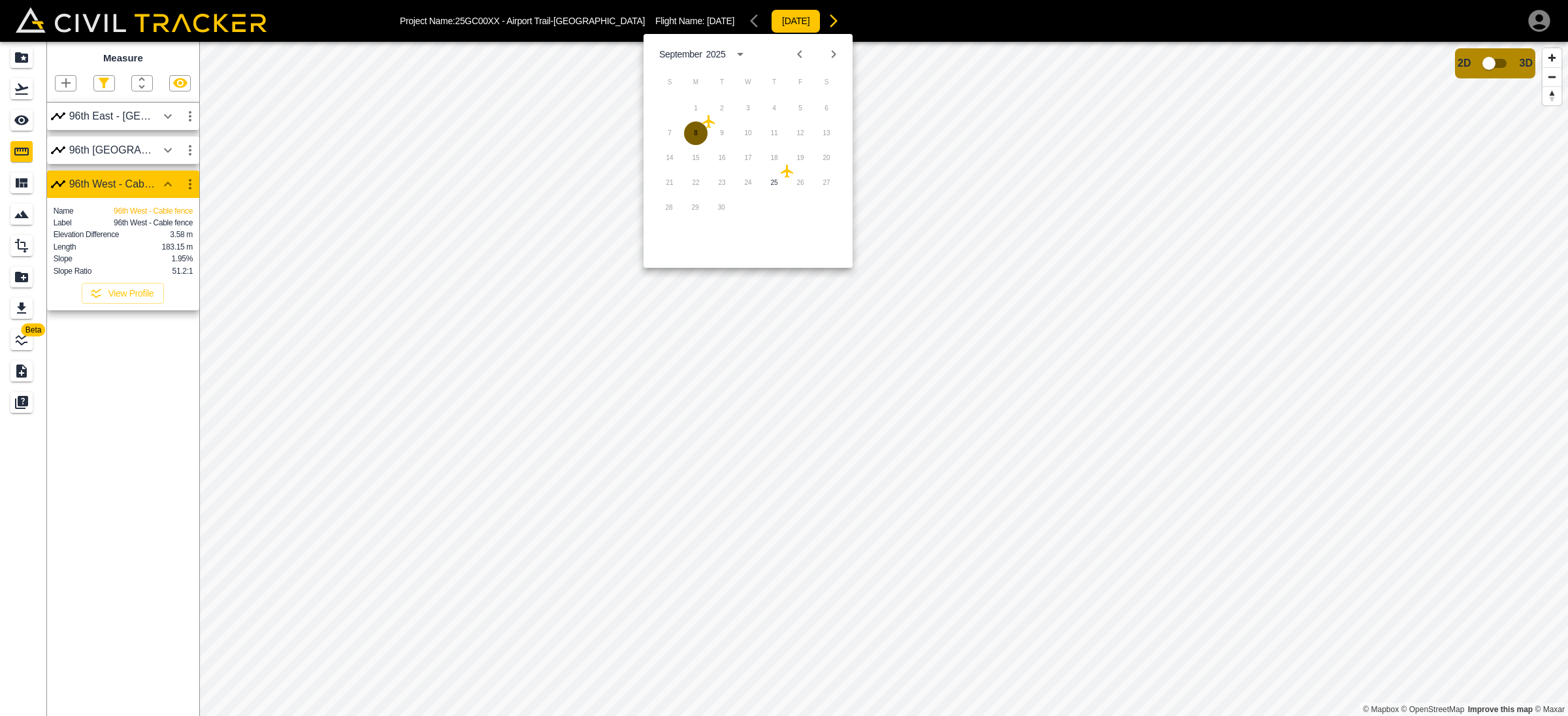
click at [692, 134] on button "8" at bounding box center [696, 133] width 23 height 23
click at [12, 83] on div "Flights" at bounding box center [22, 89] width 23 height 21
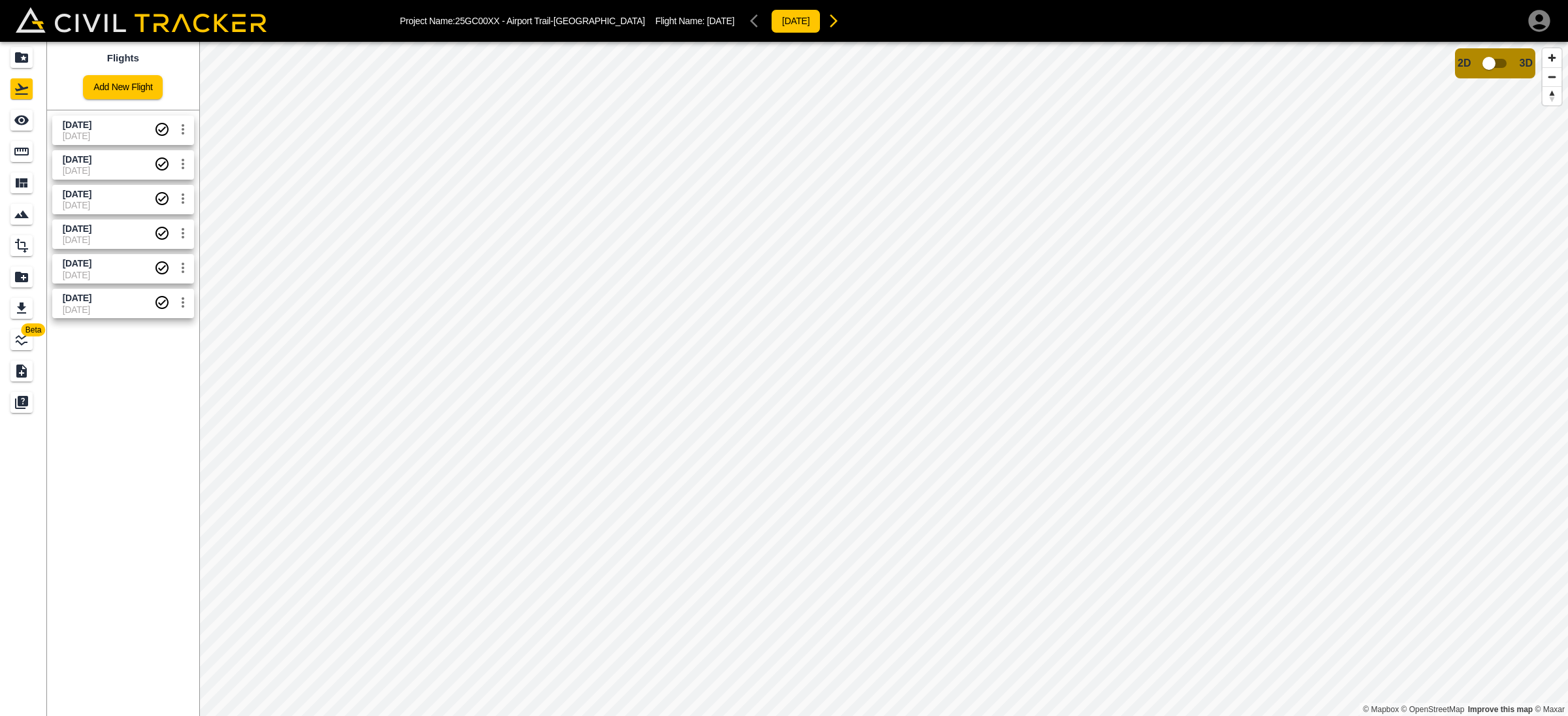
click at [120, 309] on span "[DATE]" at bounding box center [108, 309] width 91 height 11
click at [112, 117] on link "[DATE] [DATE]" at bounding box center [123, 130] width 142 height 30
click at [115, 160] on span "[DATE]" at bounding box center [108, 160] width 91 height 13
click at [124, 302] on span "[DATE]" at bounding box center [108, 298] width 91 height 13
click at [22, 146] on icon "Measure" at bounding box center [22, 151] width 15 height 15
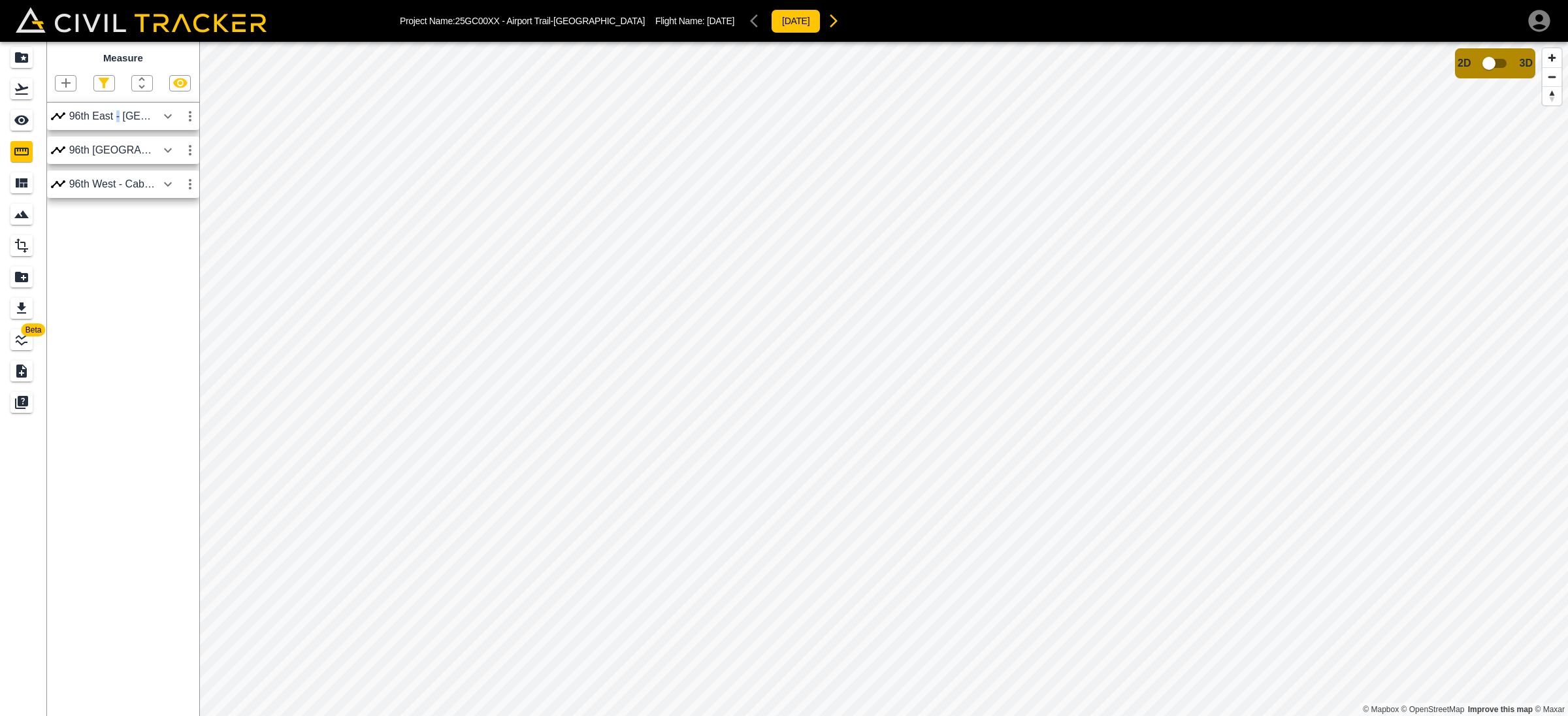
click at [116, 122] on div "96th East - [GEOGRAPHIC_DATA]" at bounding box center [113, 116] width 87 height 12
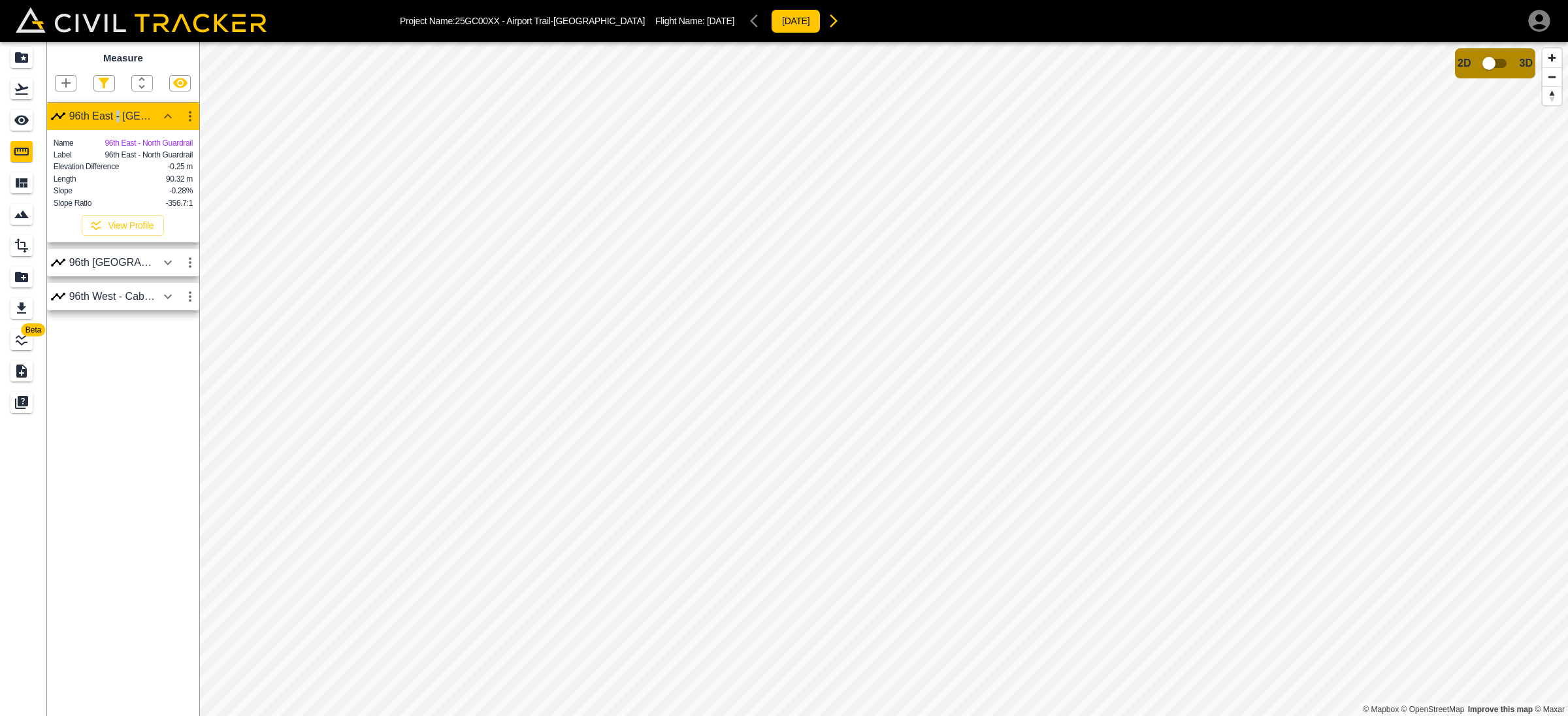
click at [116, 122] on div "96th East - [GEOGRAPHIC_DATA]" at bounding box center [113, 116] width 87 height 12
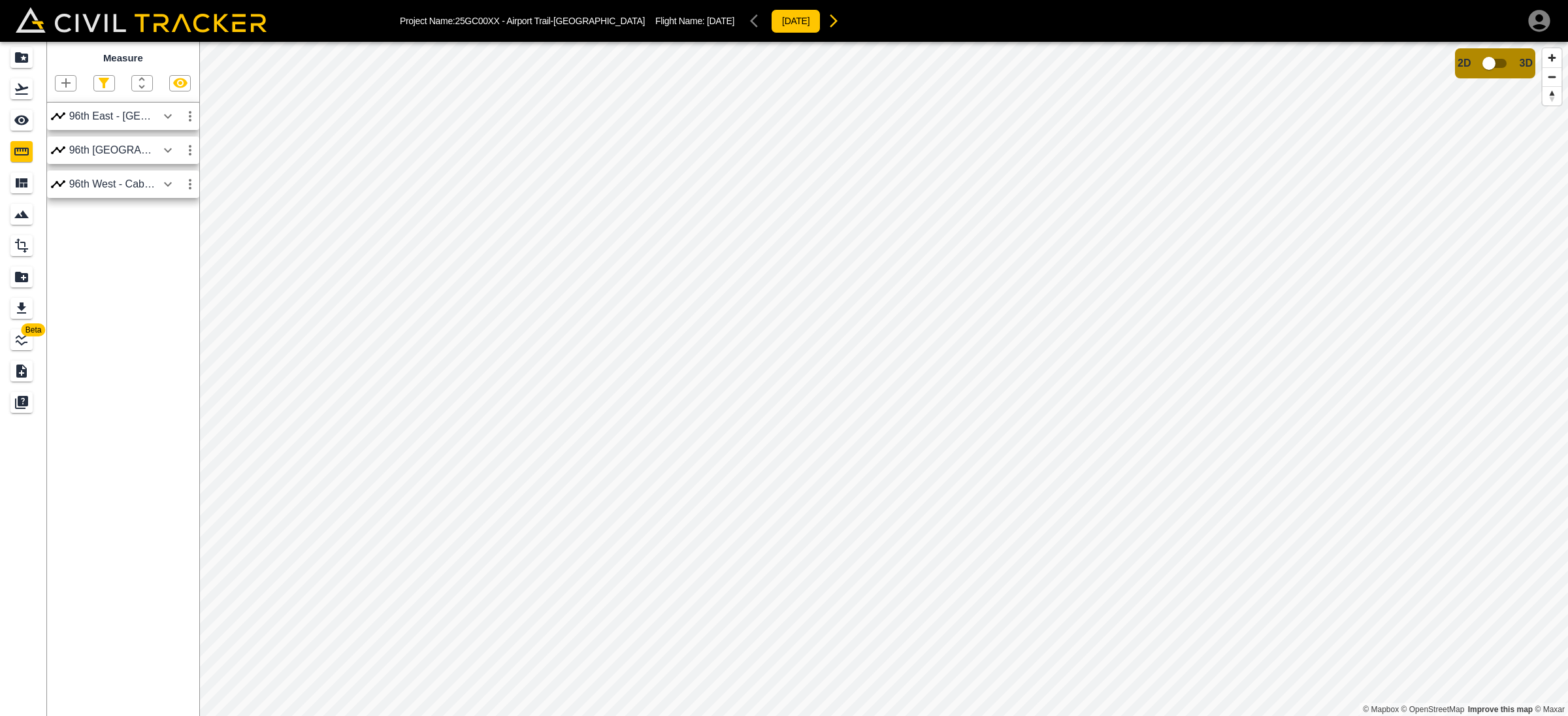
click at [189, 152] on icon "button" at bounding box center [190, 151] width 15 height 15
click at [161, 227] on div at bounding box center [146, 222] width 37 height 26
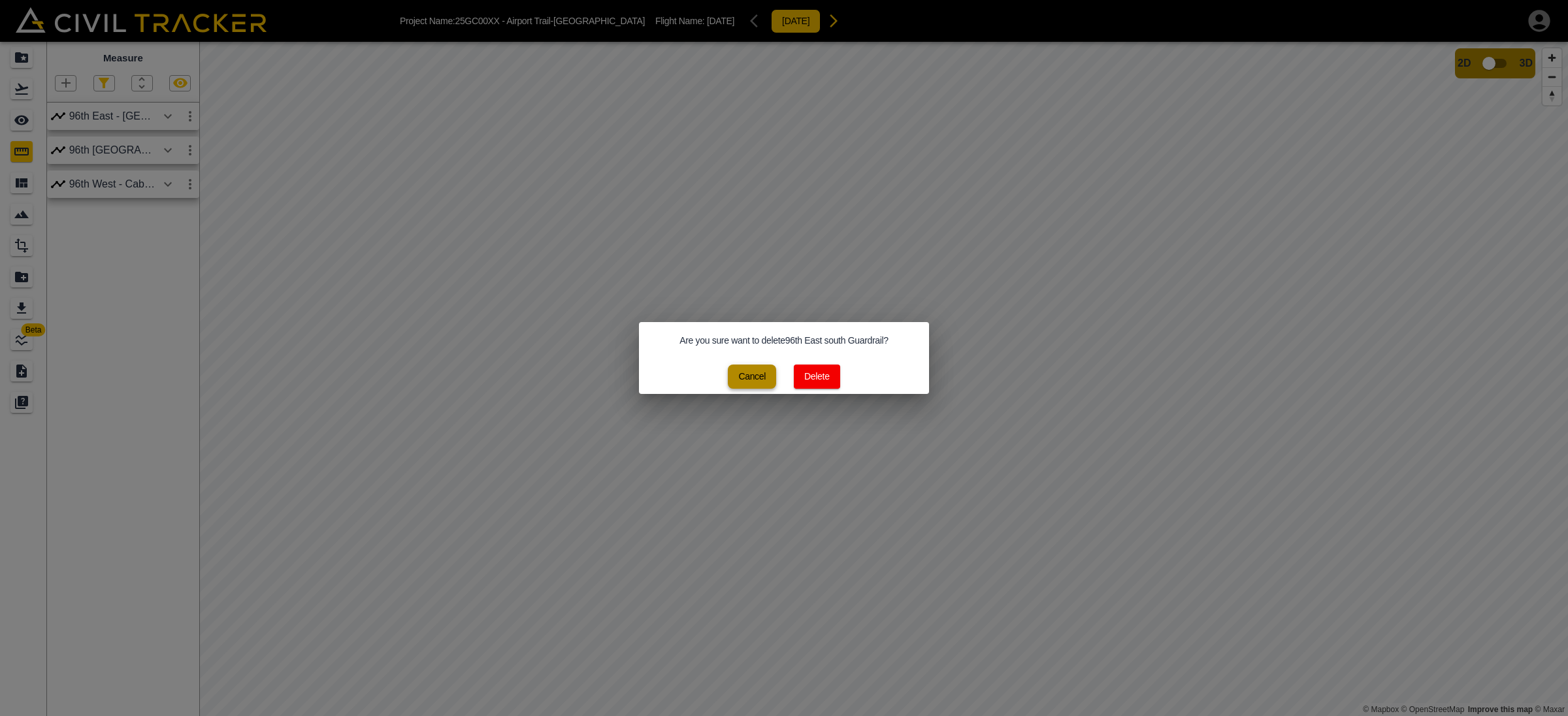
click at [744, 373] on button "Cancel" at bounding box center [752, 376] width 49 height 24
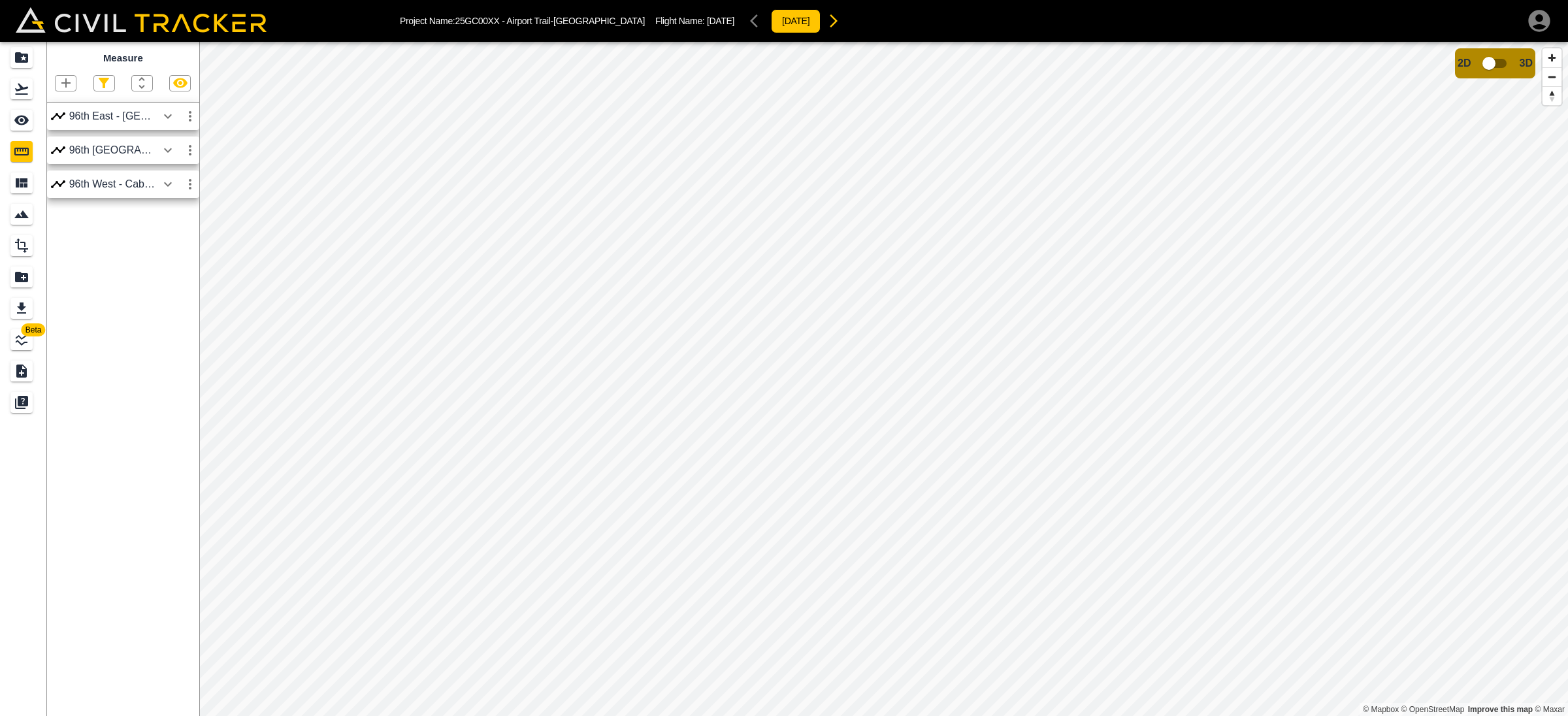
click at [167, 148] on icon "button" at bounding box center [168, 151] width 15 height 15
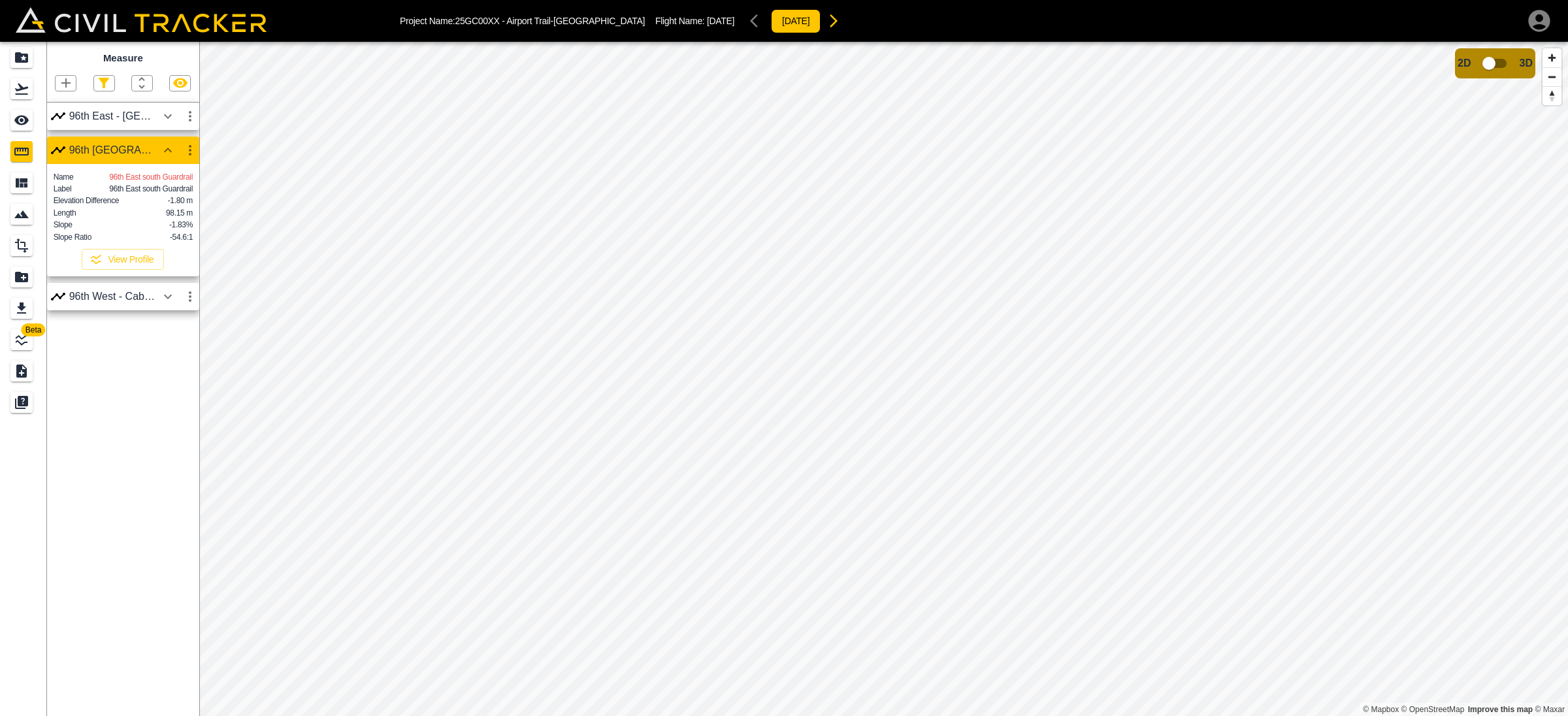
click at [189, 155] on icon "button" at bounding box center [190, 150] width 3 height 11
click at [171, 222] on h6 "Delete" at bounding box center [177, 222] width 26 height 8
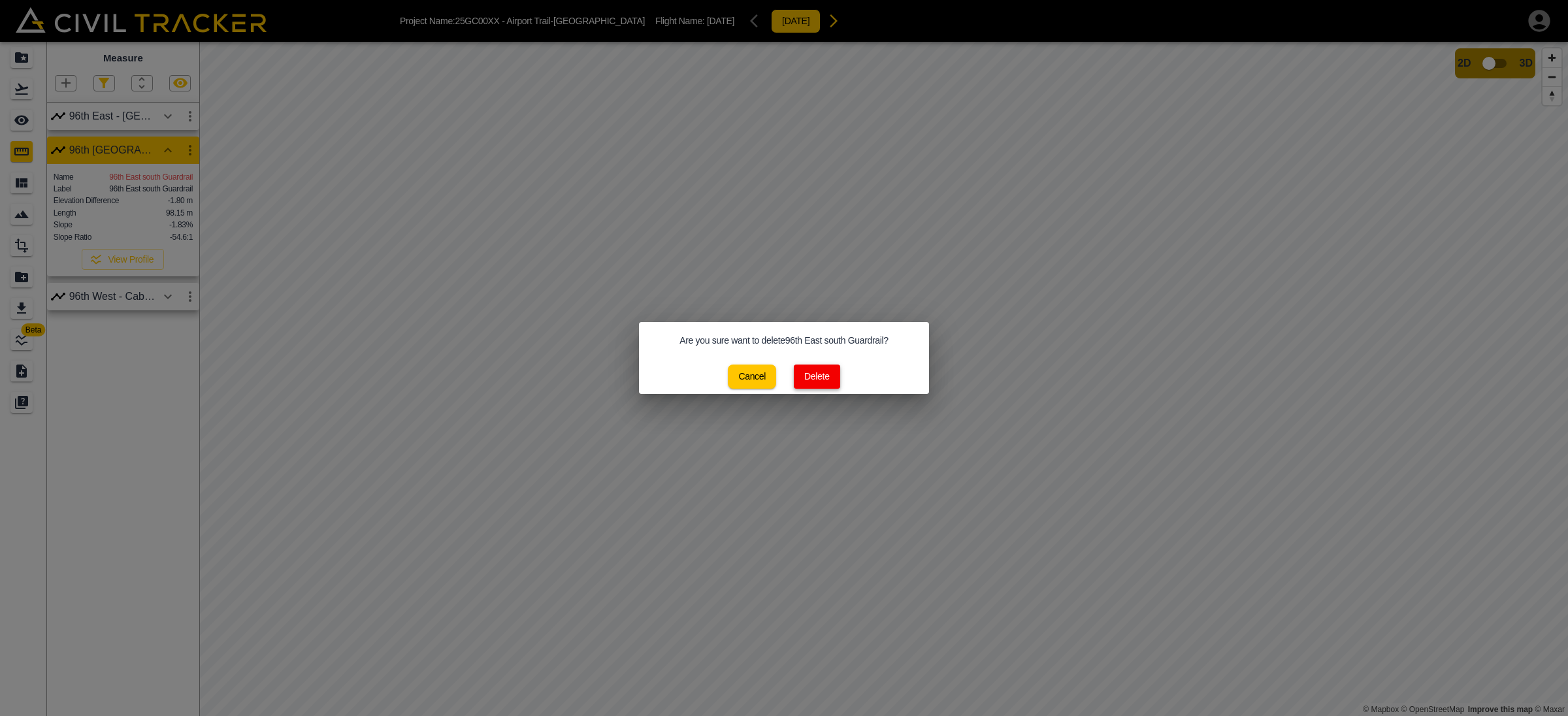
click at [808, 374] on button "Delete" at bounding box center [817, 376] width 46 height 24
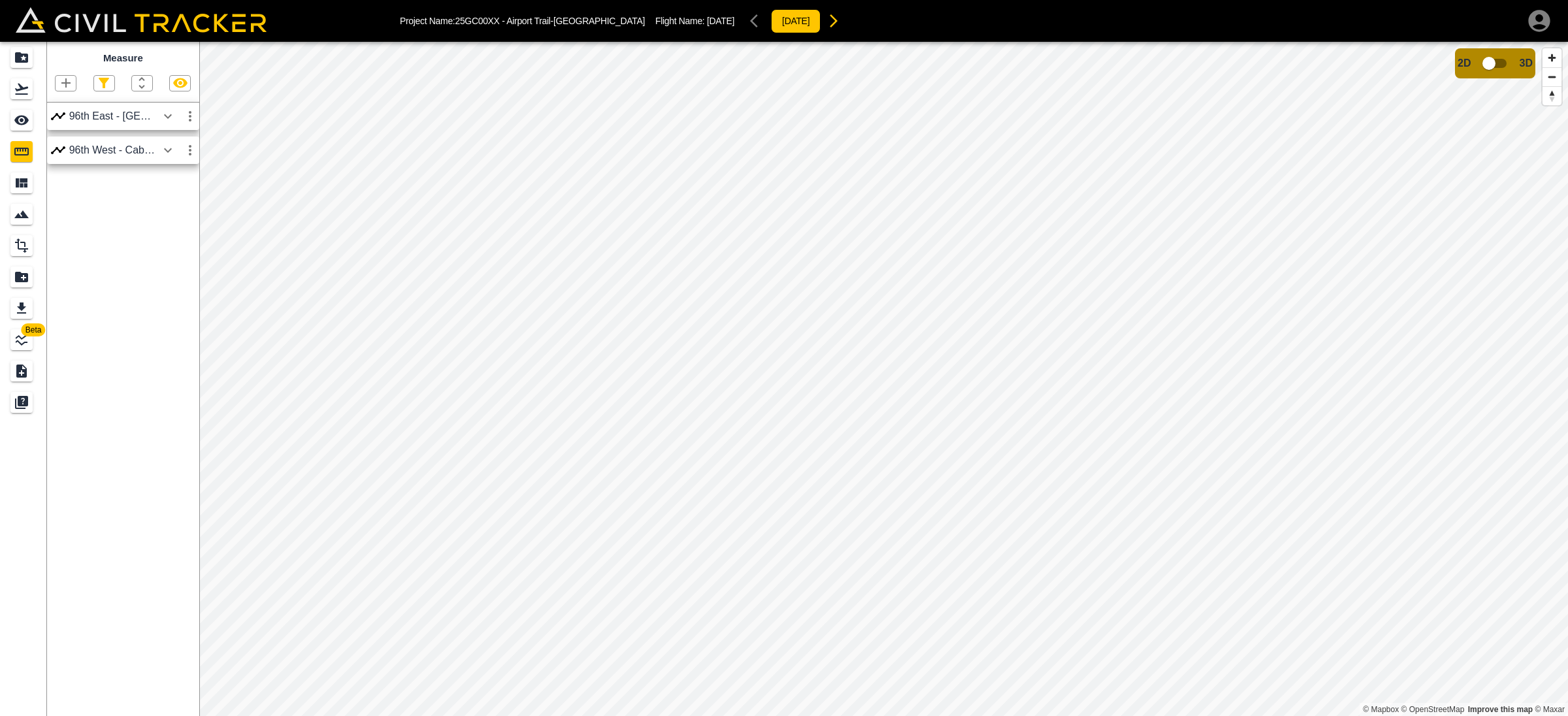
click at [167, 155] on icon "button" at bounding box center [168, 151] width 15 height 15
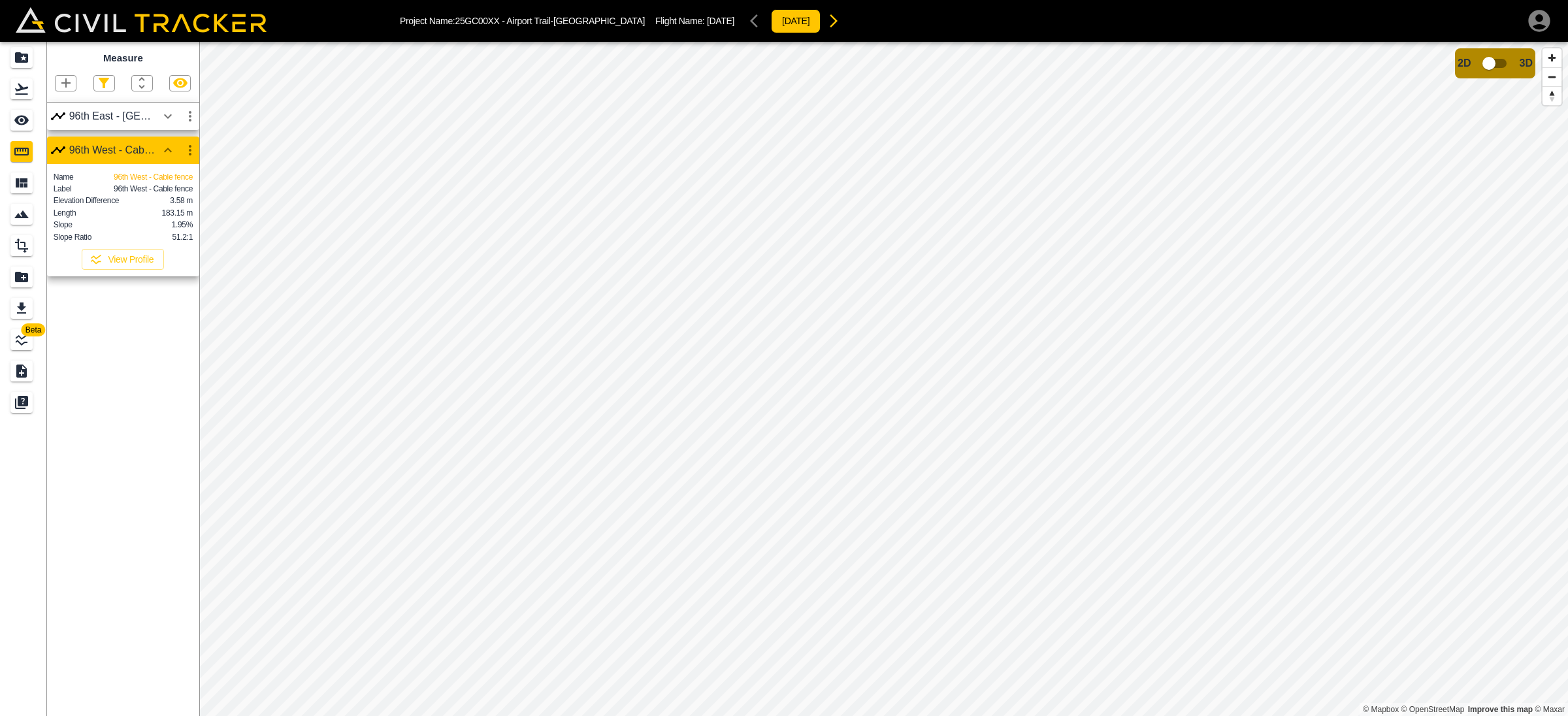
click at [189, 153] on icon "button" at bounding box center [190, 151] width 15 height 15
click at [250, 216] on div at bounding box center [784, 358] width 1568 height 716
click at [191, 113] on icon "button" at bounding box center [190, 116] width 15 height 15
click at [179, 191] on h6 "Delete" at bounding box center [177, 188] width 26 height 8
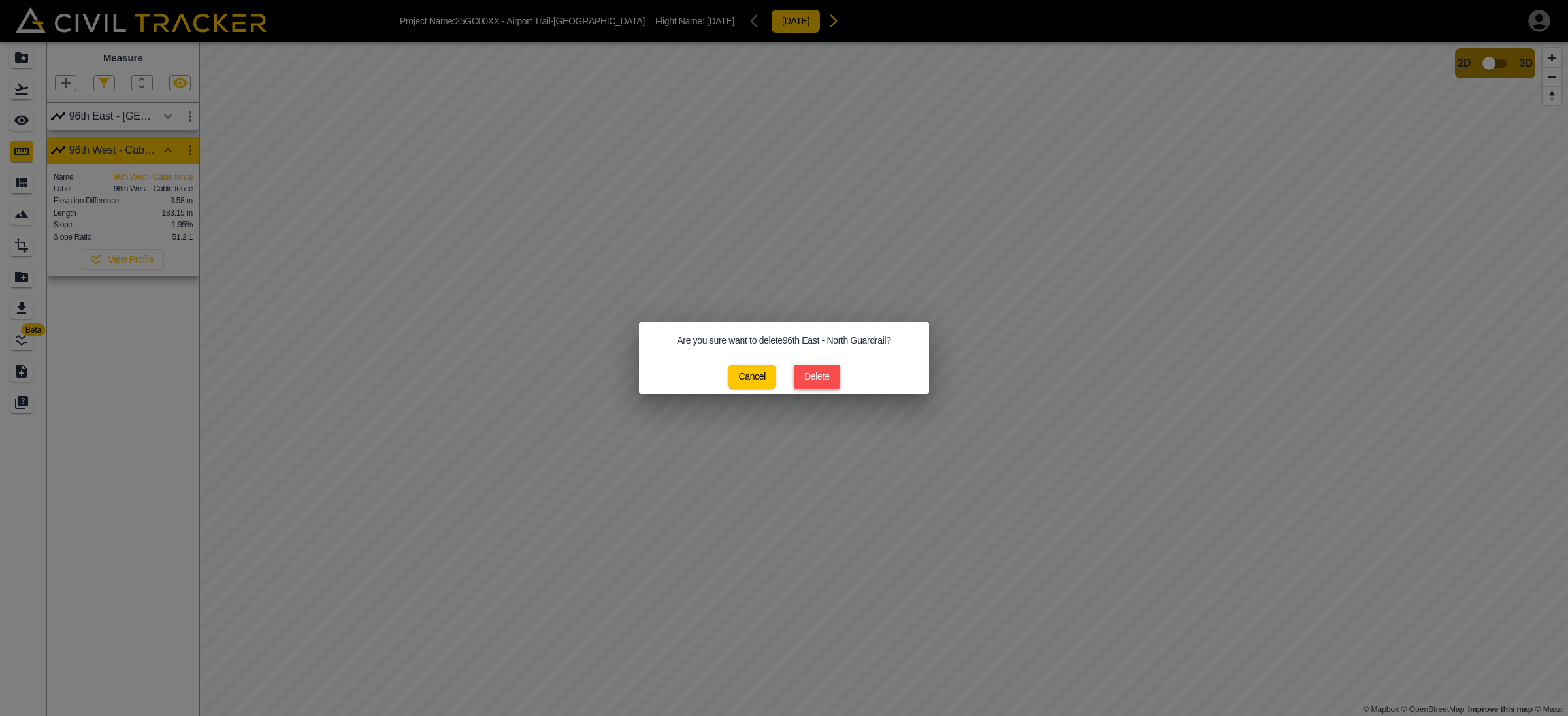
click at [822, 365] on button "Delete" at bounding box center [817, 376] width 46 height 24
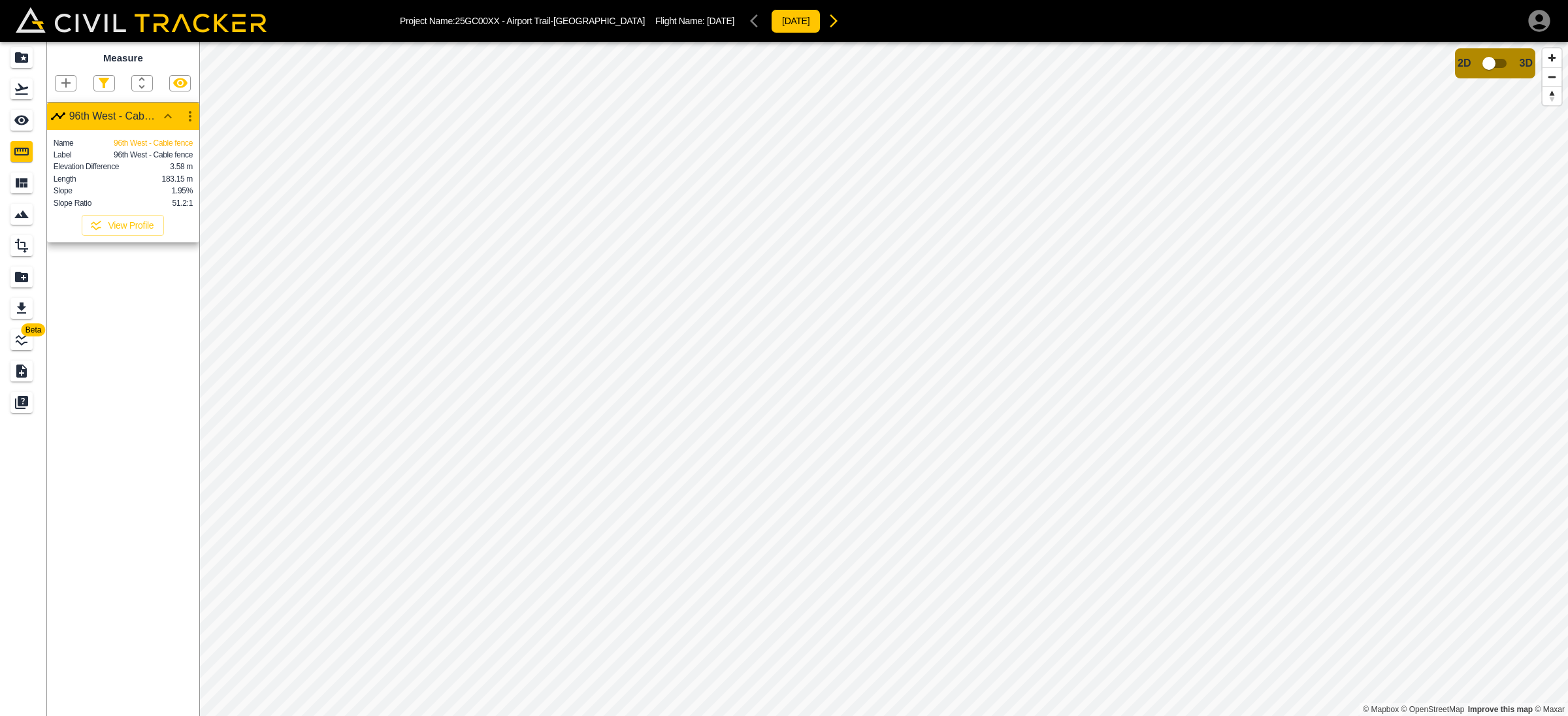
click at [187, 118] on icon "button" at bounding box center [190, 116] width 15 height 15
click at [174, 165] on h6 "Edit" at bounding box center [177, 167] width 26 height 8
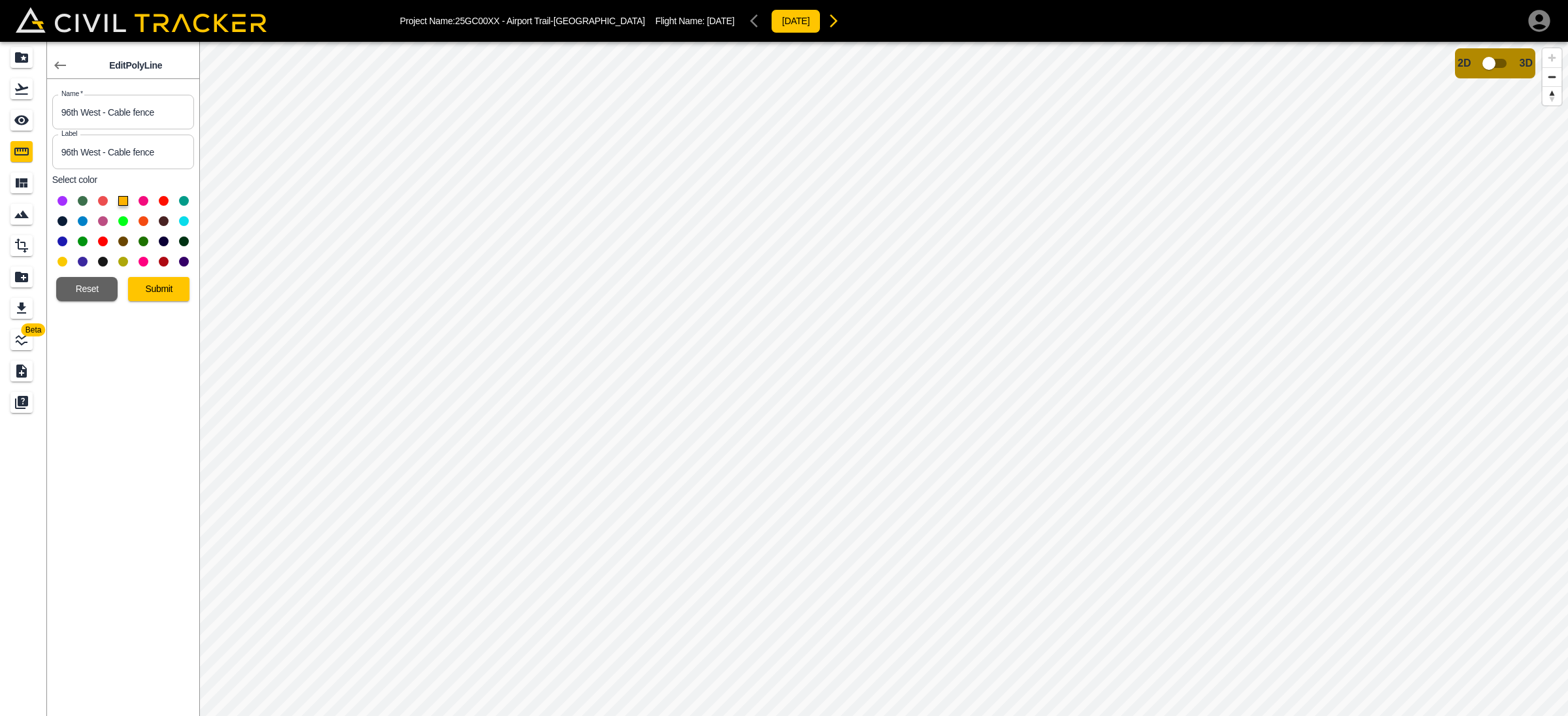
click at [63, 63] on icon "button" at bounding box center [60, 65] width 15 height 15
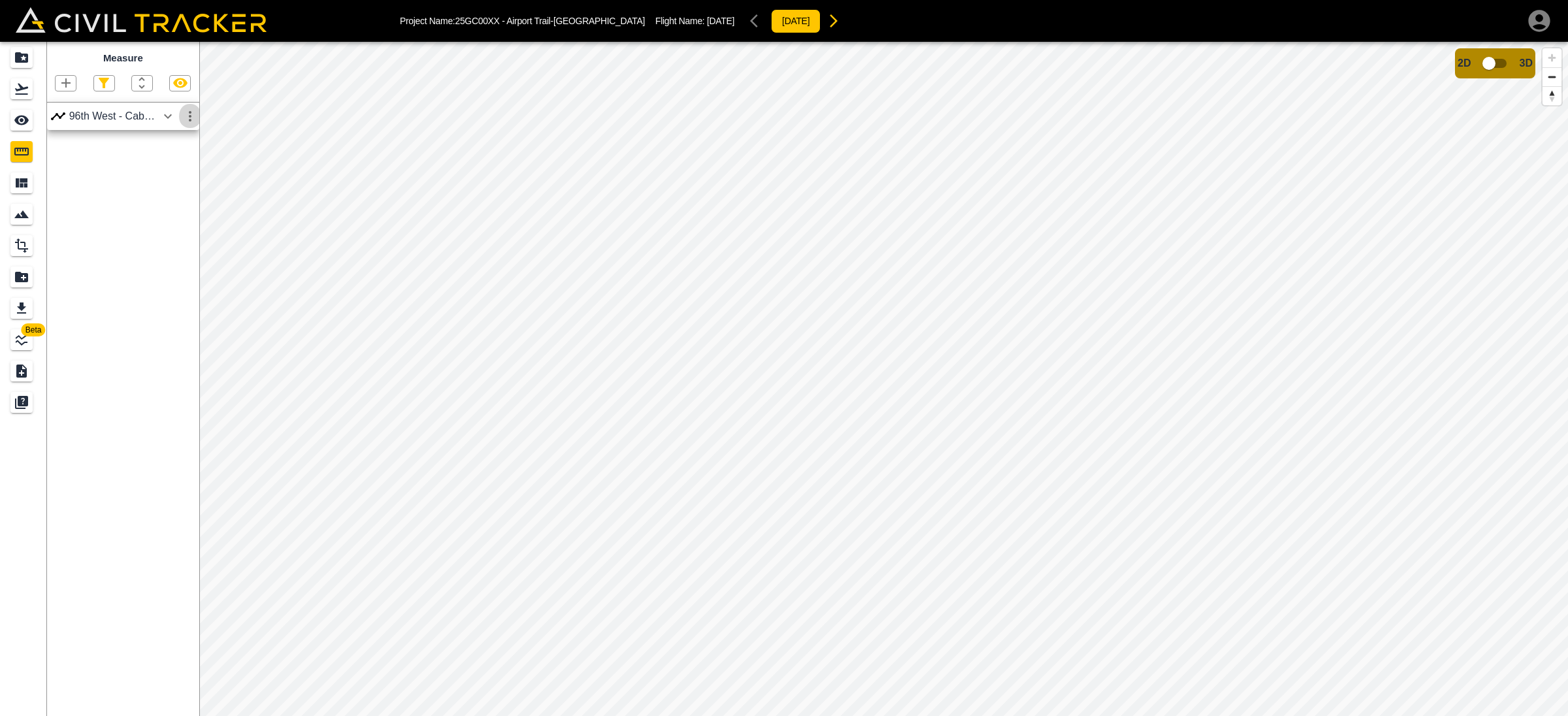
click at [194, 122] on icon "button" at bounding box center [190, 116] width 15 height 15
click at [173, 171] on h6 "Edit" at bounding box center [177, 167] width 26 height 8
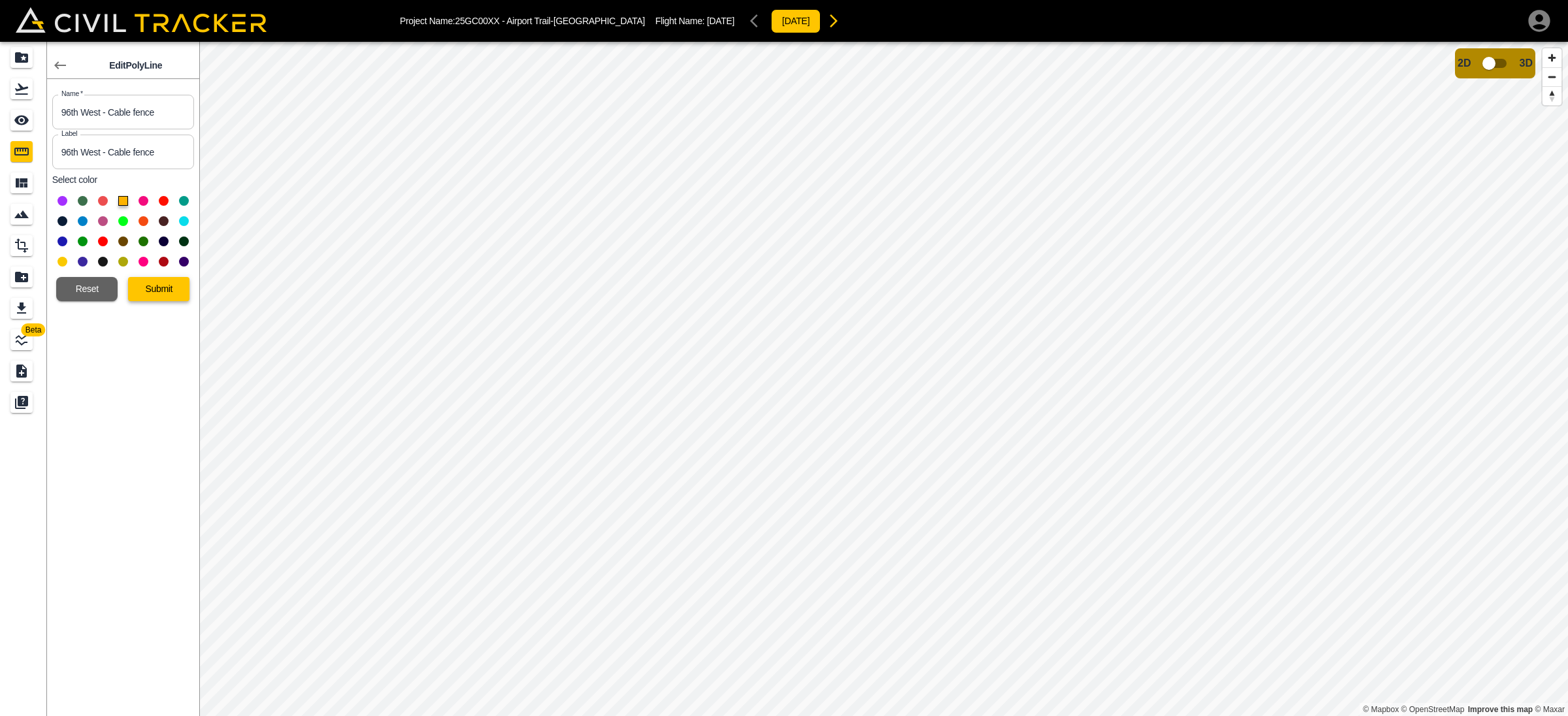
click at [161, 301] on button "Submit" at bounding box center [158, 289] width 61 height 24
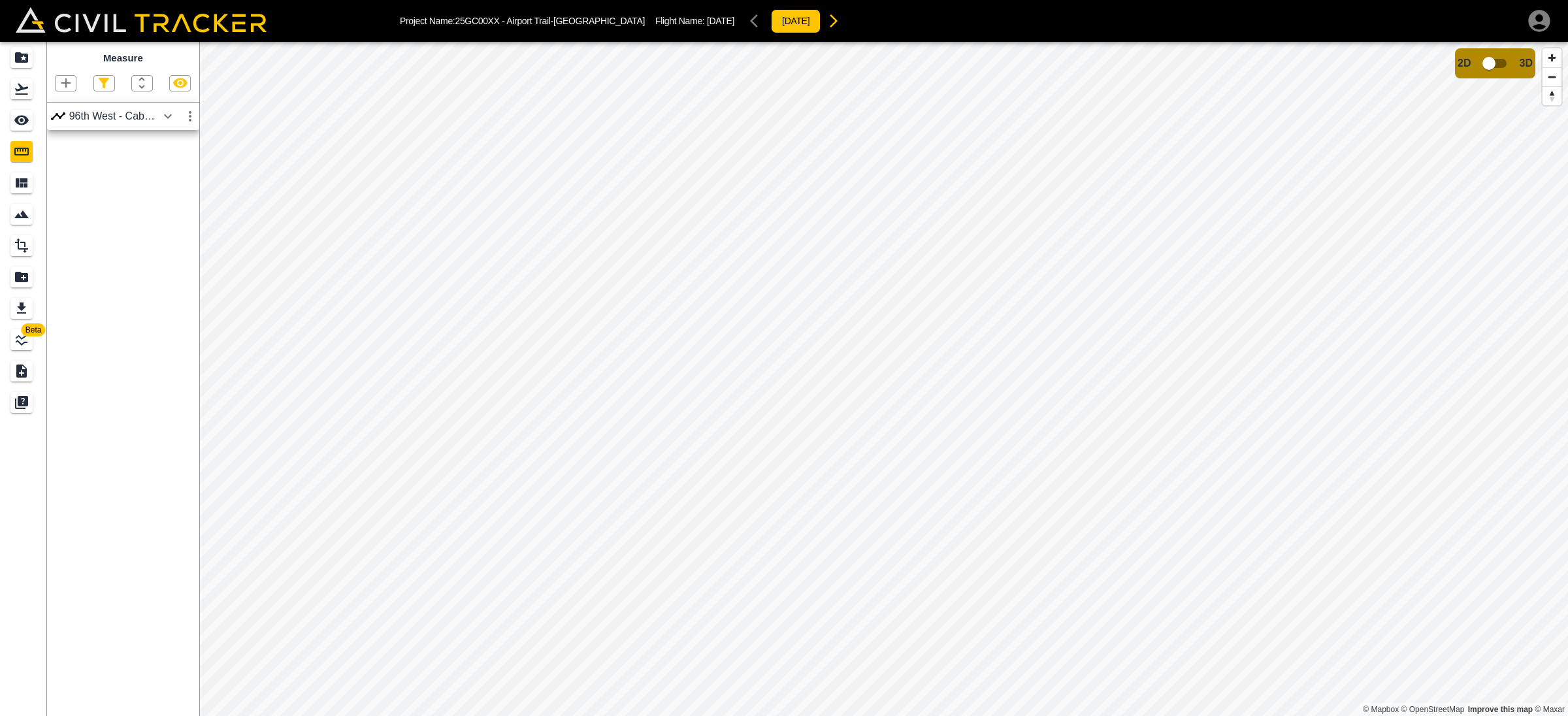
click at [167, 114] on icon "button" at bounding box center [168, 116] width 15 height 15
click at [171, 115] on icon "button" at bounding box center [168, 116] width 15 height 15
